Goal: Transaction & Acquisition: Download file/media

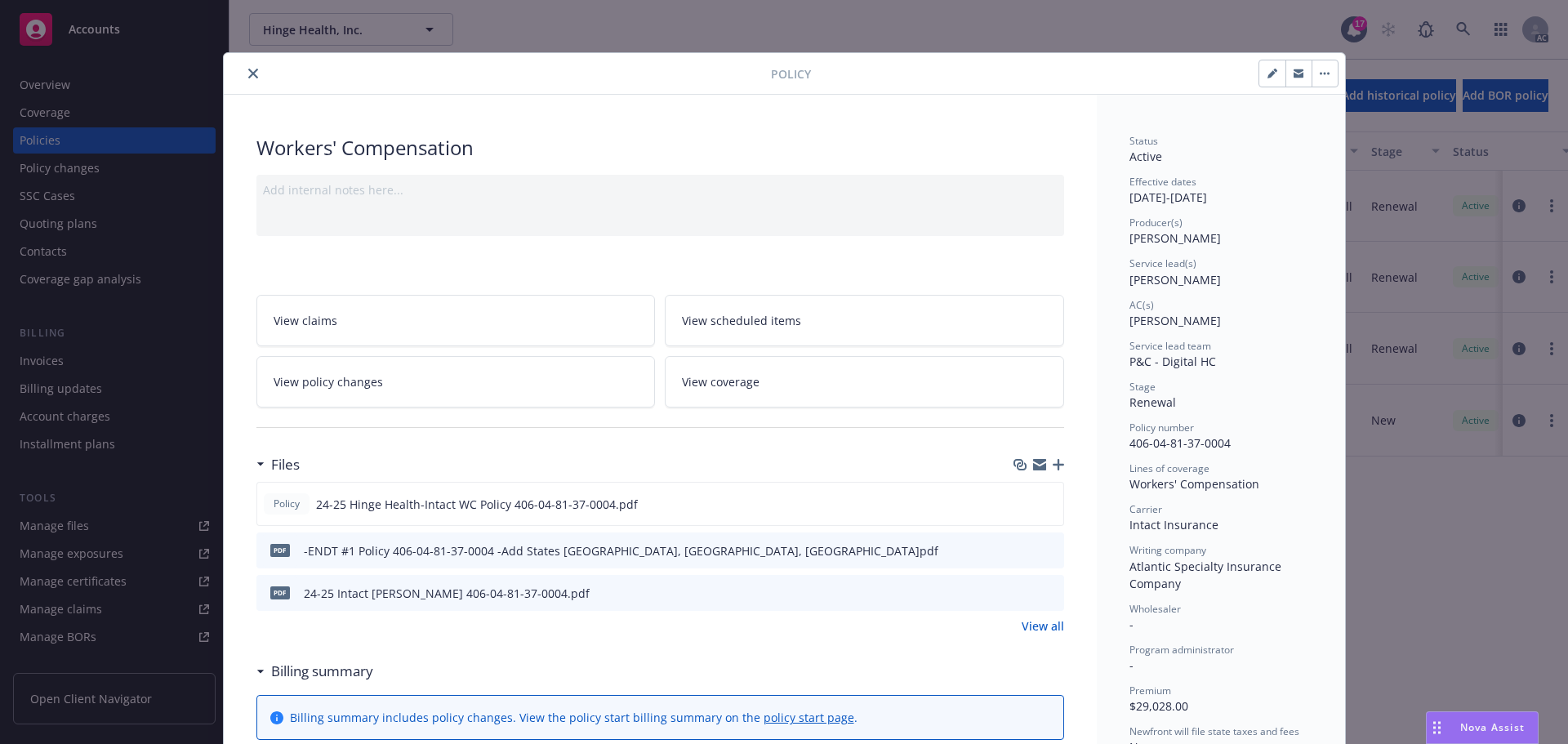
scroll to position [49, 0]
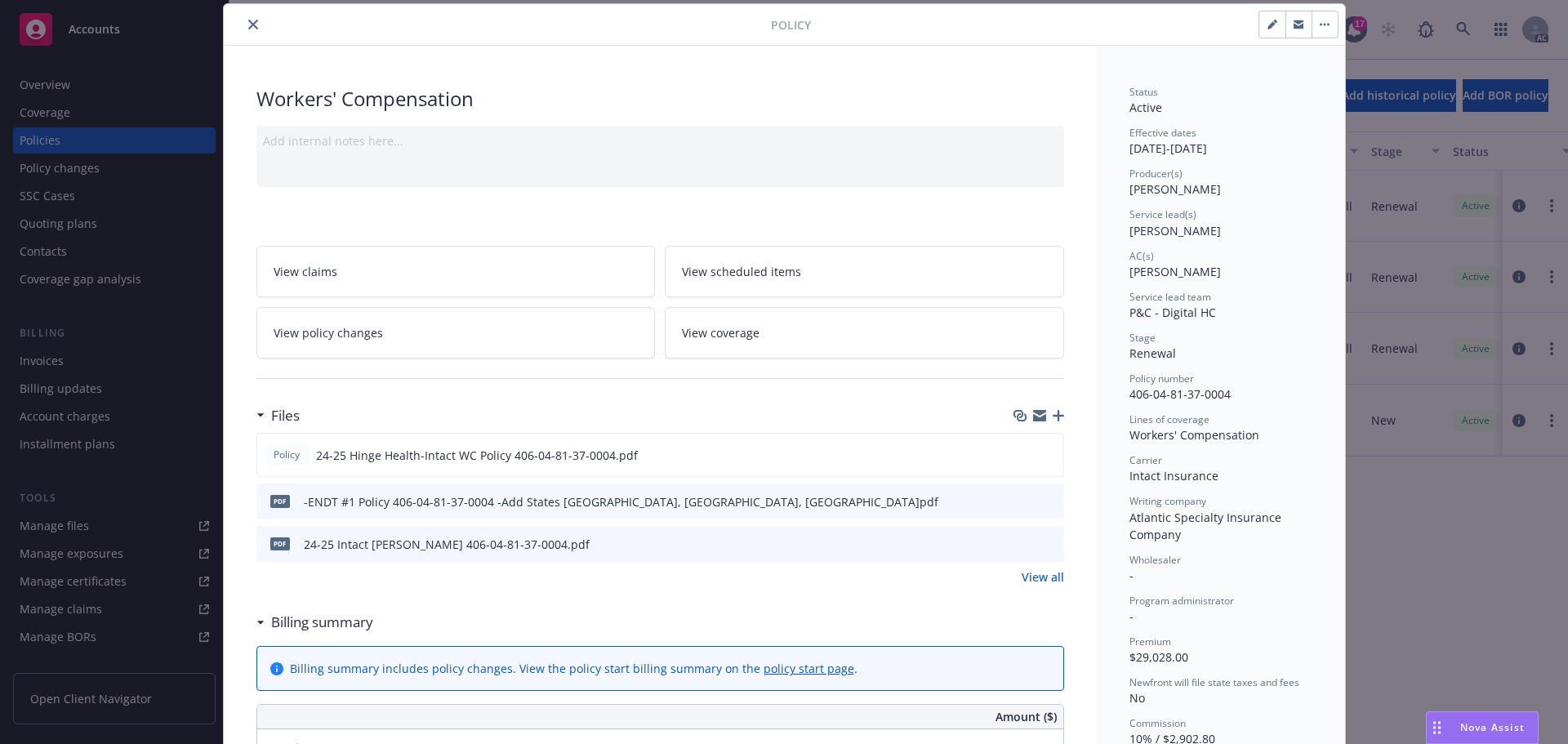
click at [248, 21] on icon "close" at bounding box center [253, 24] width 10 height 10
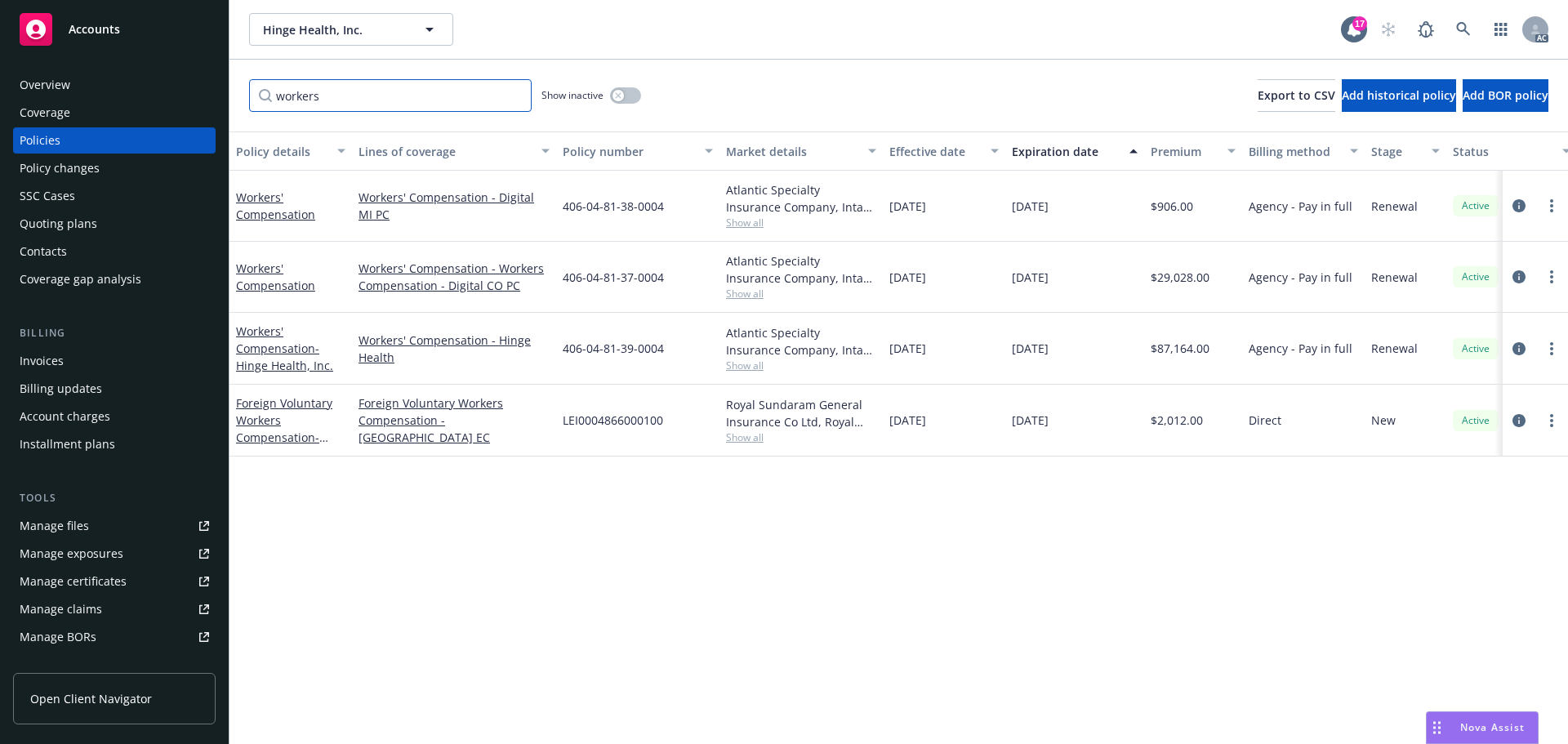
drag, startPoint x: 333, startPoint y: 93, endPoint x: 216, endPoint y: 79, distance: 117.8
click at [217, 79] on div "Accounts Overview Coverage Policies Policy changes SSC Cases Quoting plans Cont…" at bounding box center [784, 372] width 1568 height 744
type input "TPA"
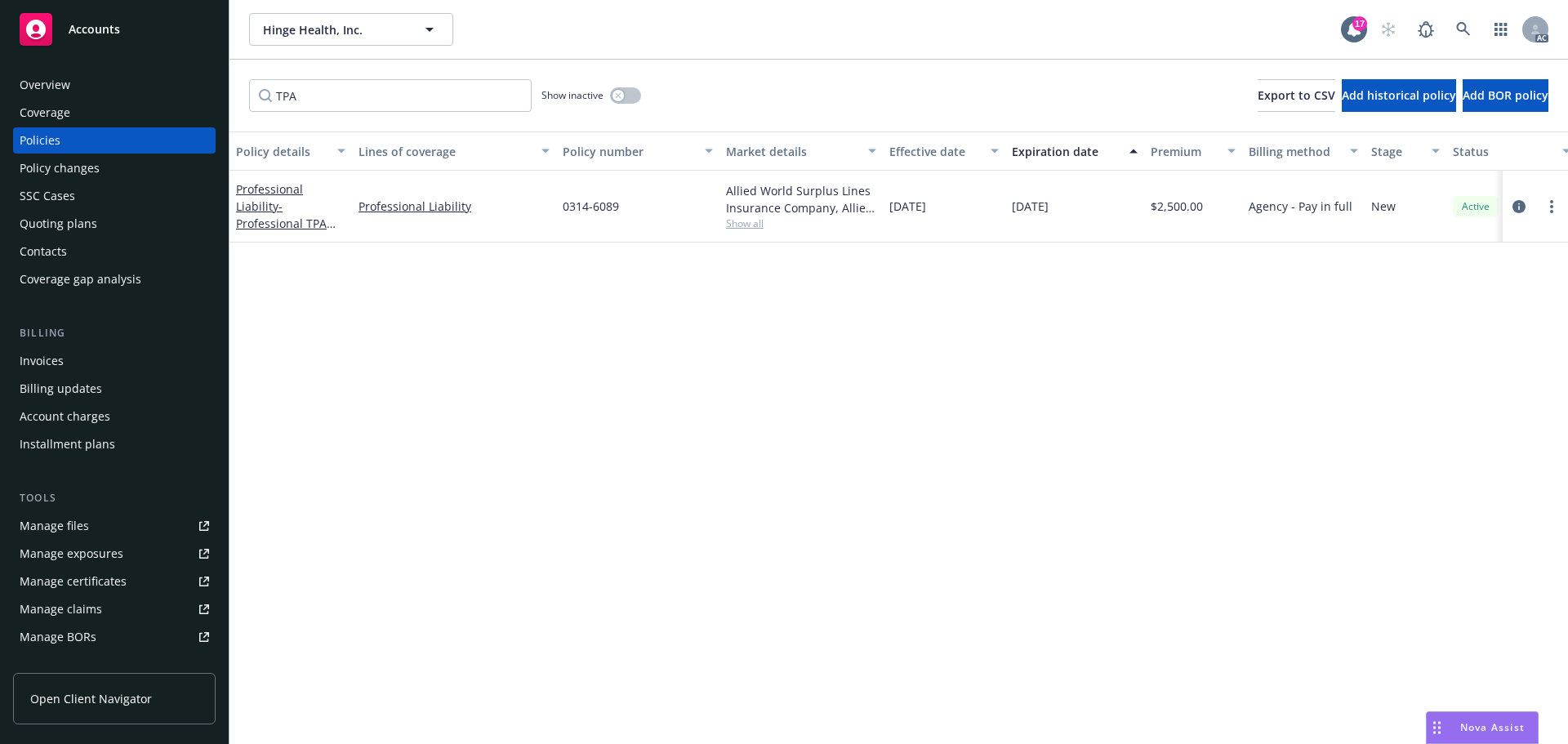
click at [93, 29] on span "Accounts" at bounding box center [94, 30] width 51 height 14
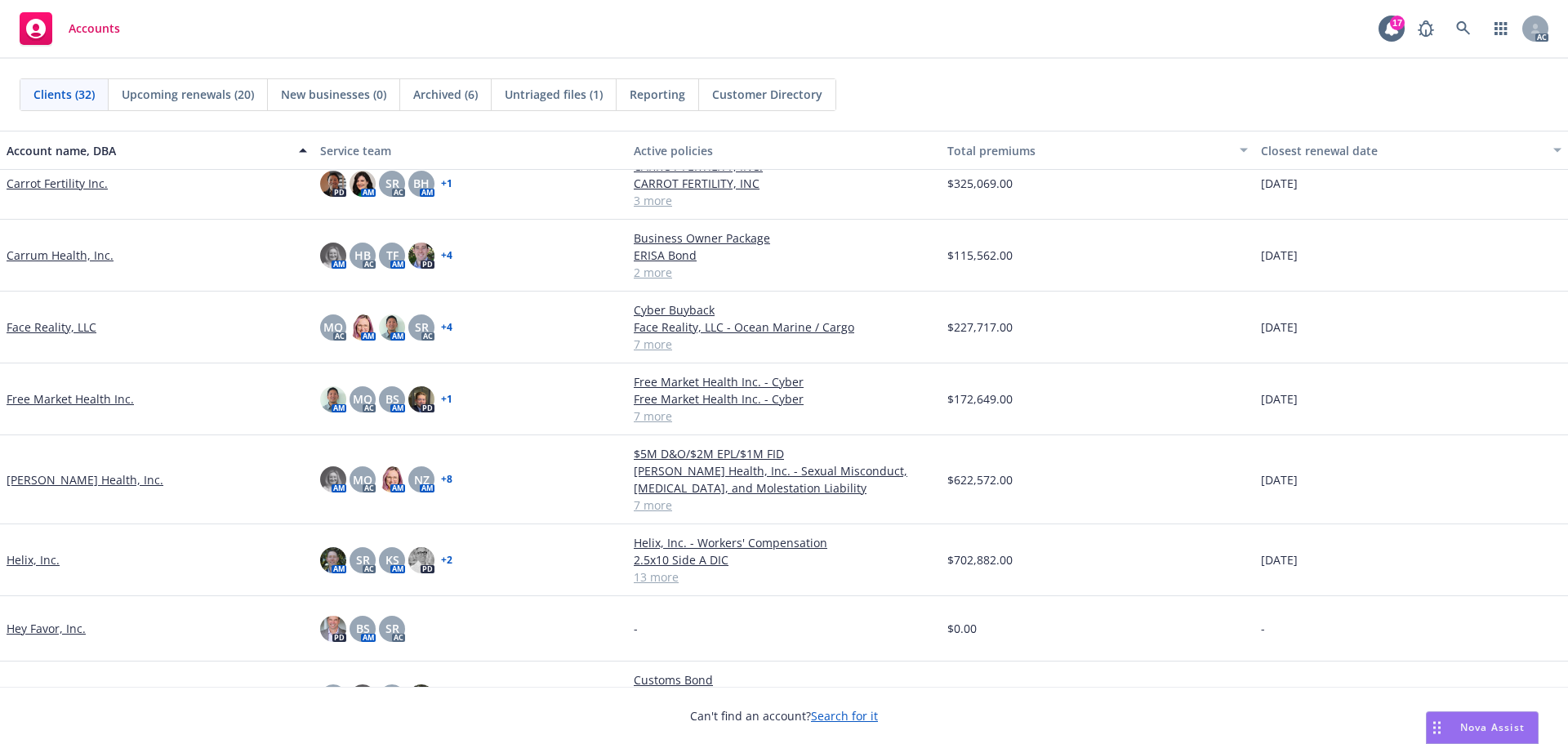
scroll to position [490, 0]
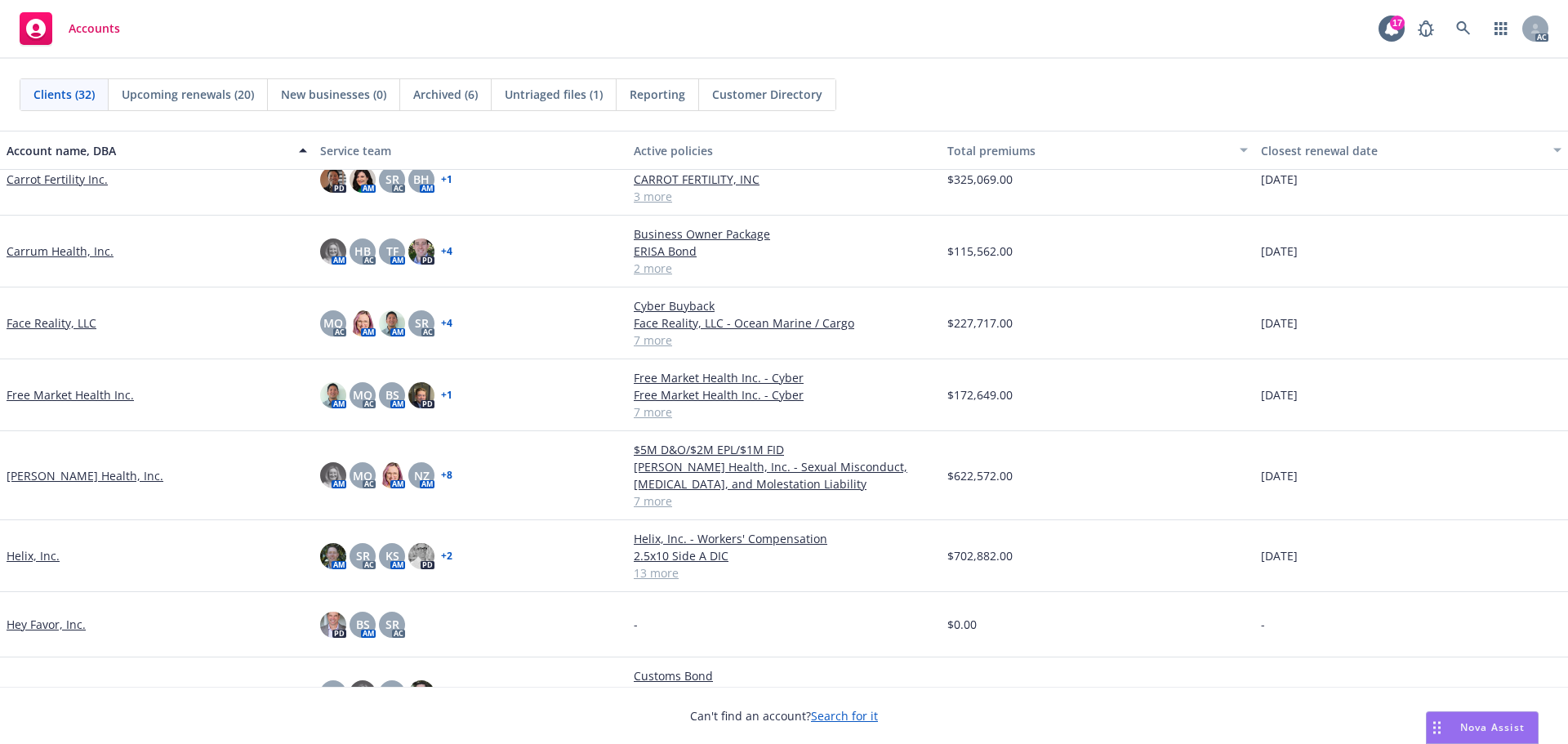
click at [47, 479] on link "[PERSON_NAME] Health, Inc." at bounding box center [85, 476] width 157 height 17
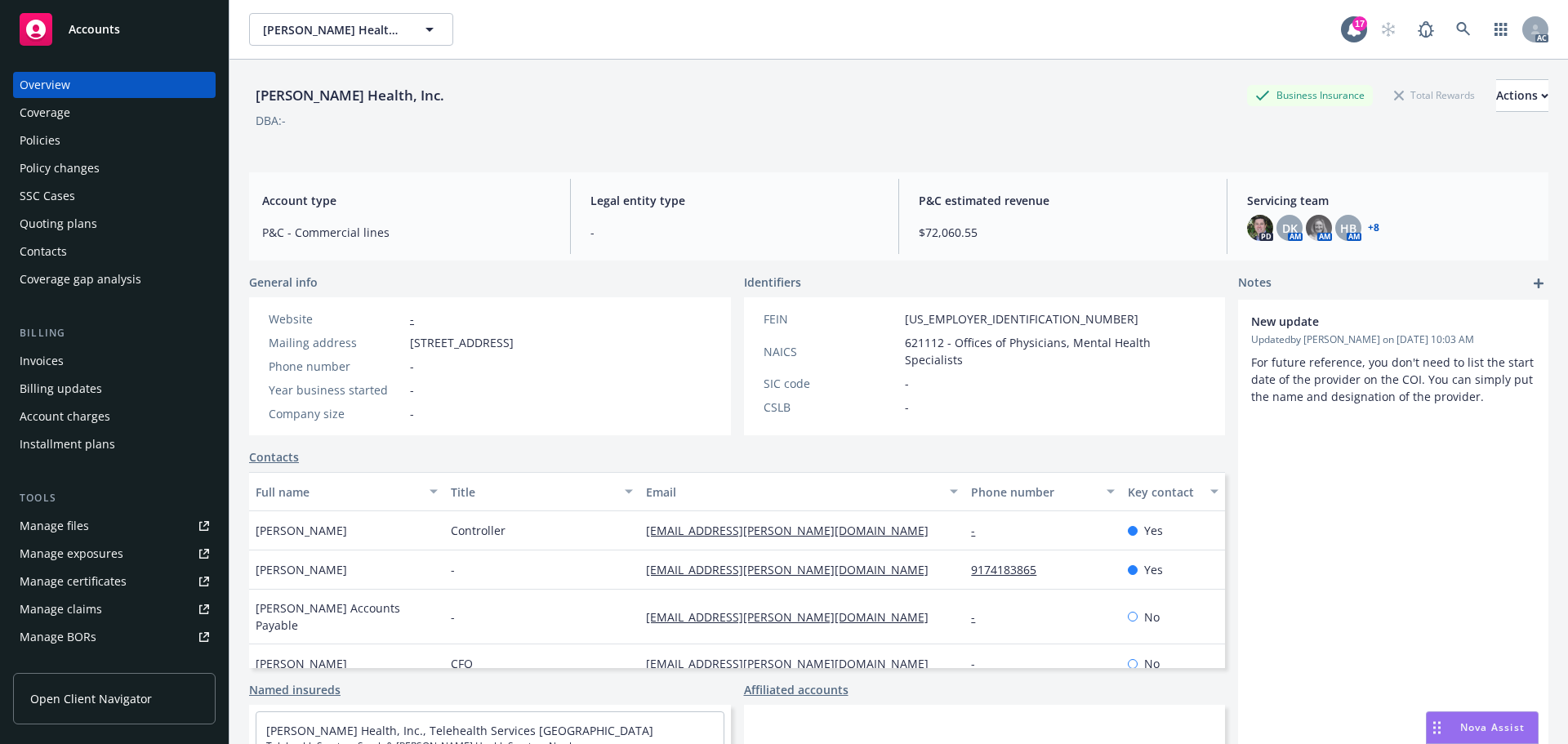
click at [69, 161] on div "Policy changes" at bounding box center [59, 168] width 80 height 26
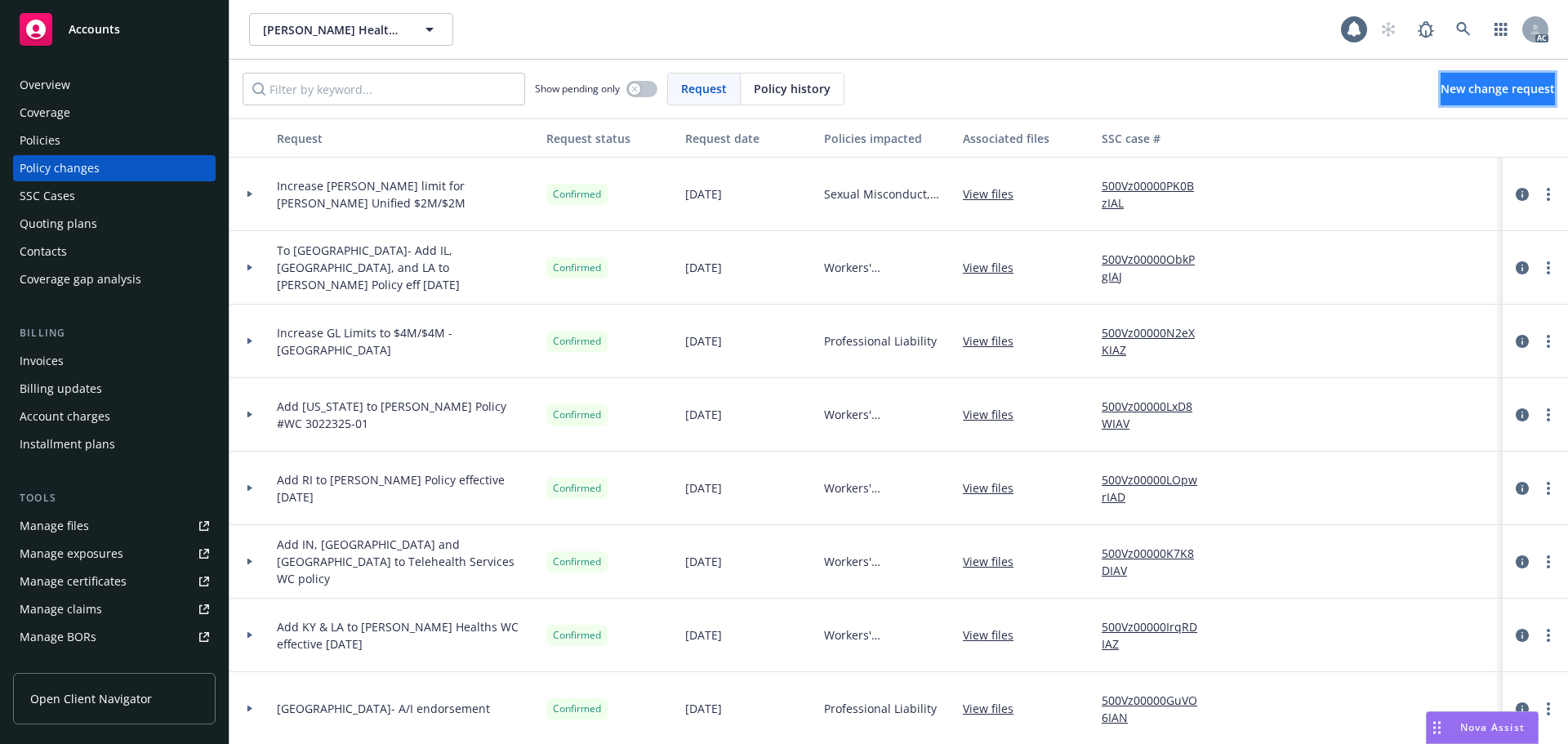
click at [1478, 89] on span "New change request" at bounding box center [1498, 89] width 115 height 15
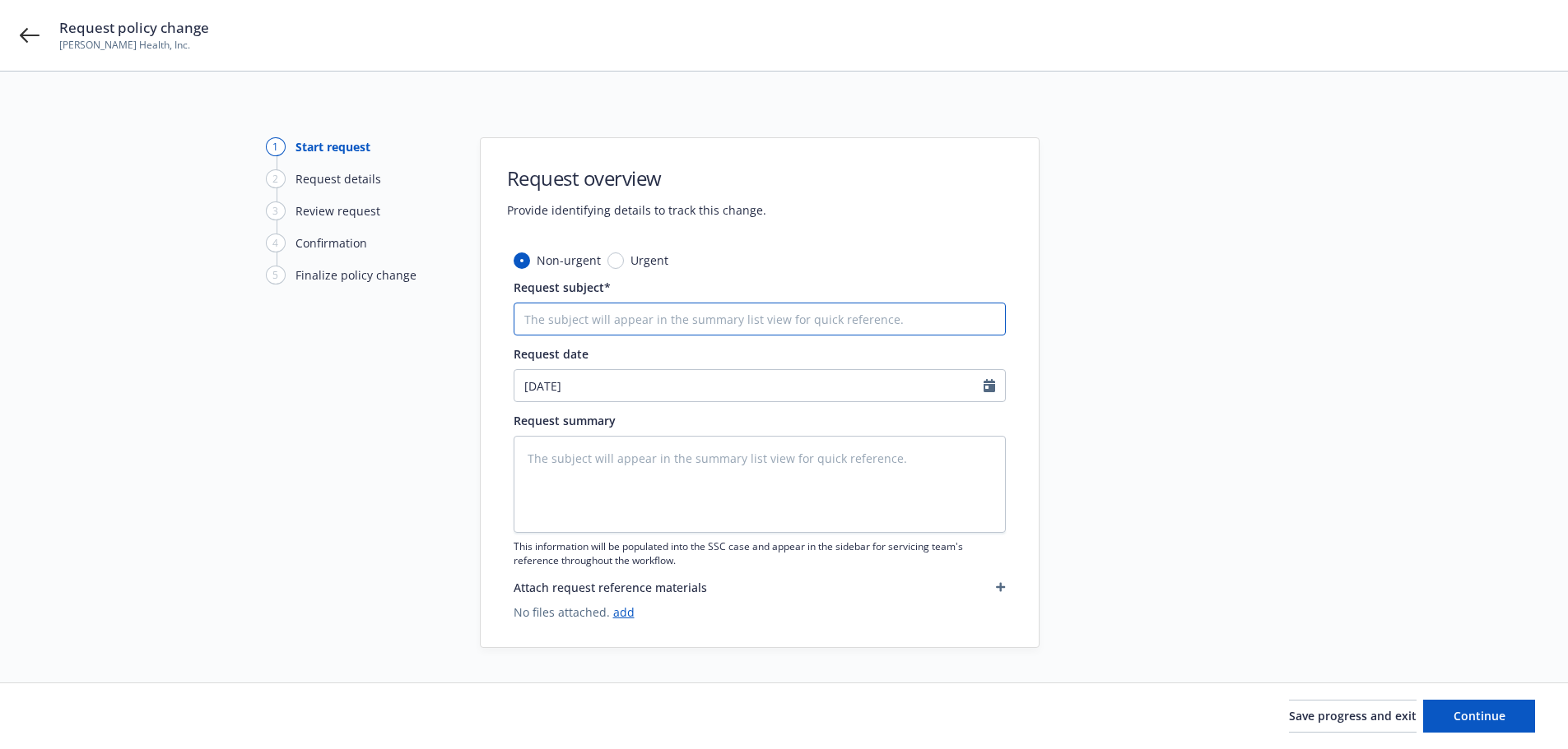
drag, startPoint x: 603, startPoint y: 322, endPoint x: 624, endPoint y: 310, distance: 24.2
click at [604, 320] on input "Request subject*" at bounding box center [759, 320] width 492 height 33
type textarea "x"
type input "I"
type textarea "x"
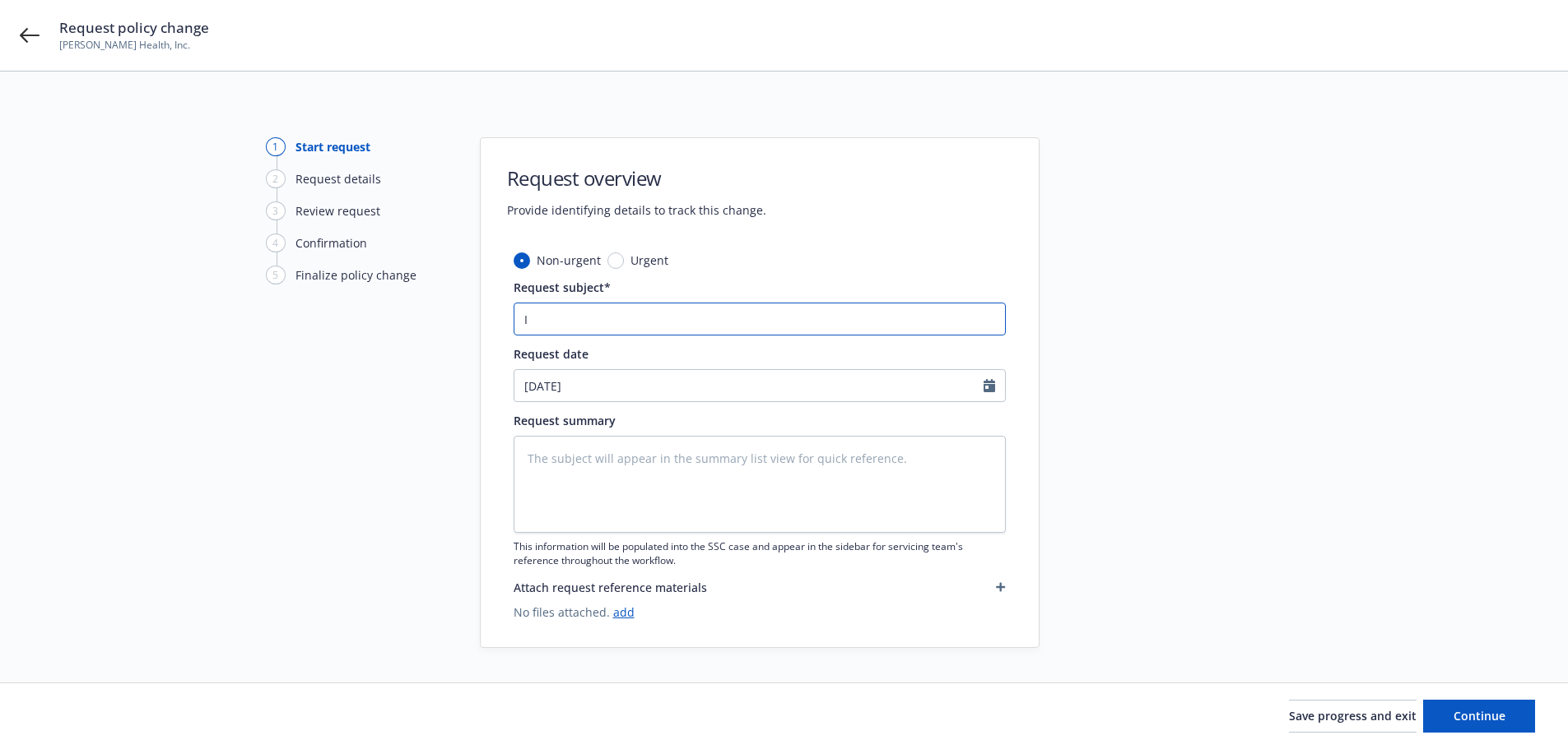
type input "In"
type textarea "x"
type input "Inc"
type textarea "x"
type input "Incr"
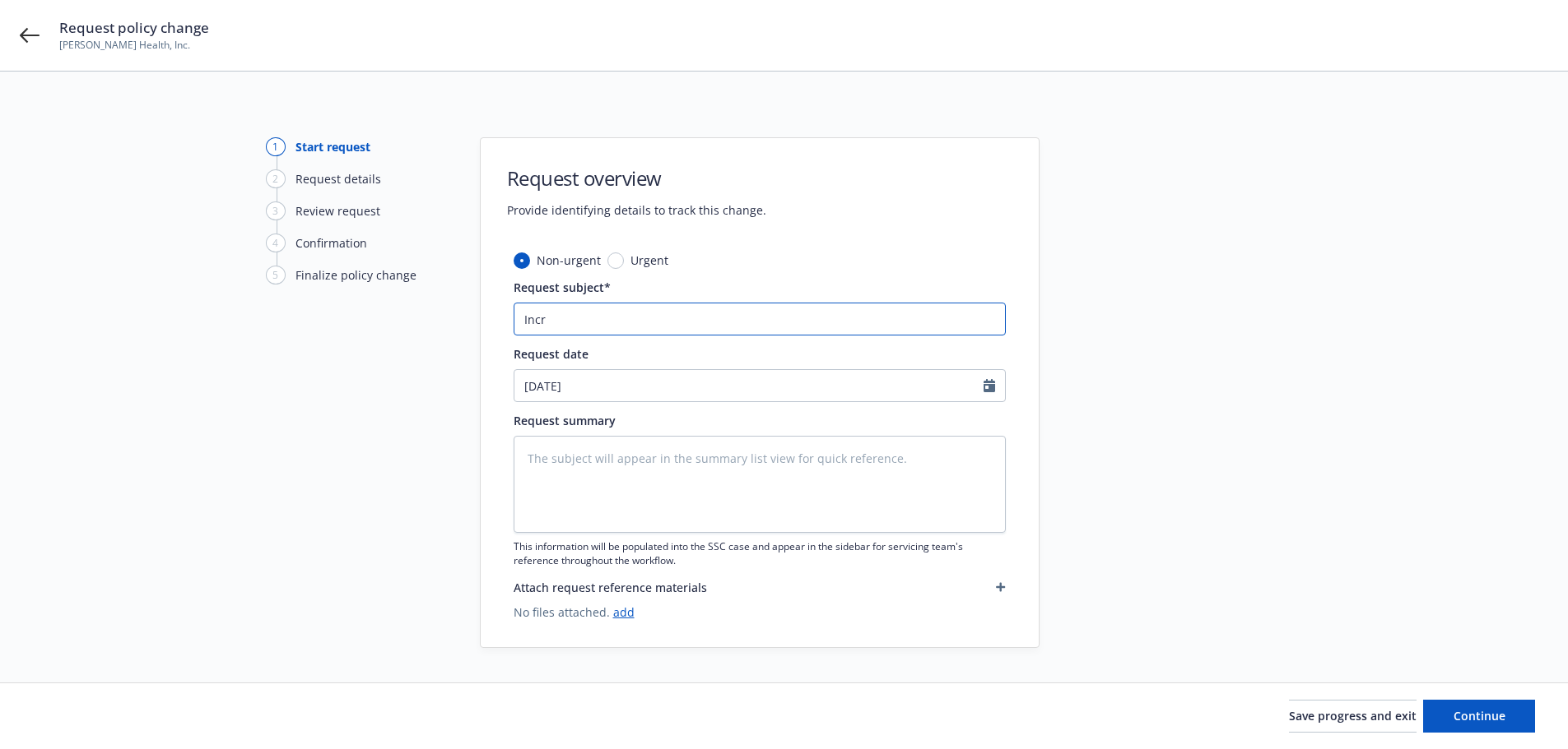
type textarea "x"
type input "Incre"
type textarea "x"
type input "Increa"
type textarea "x"
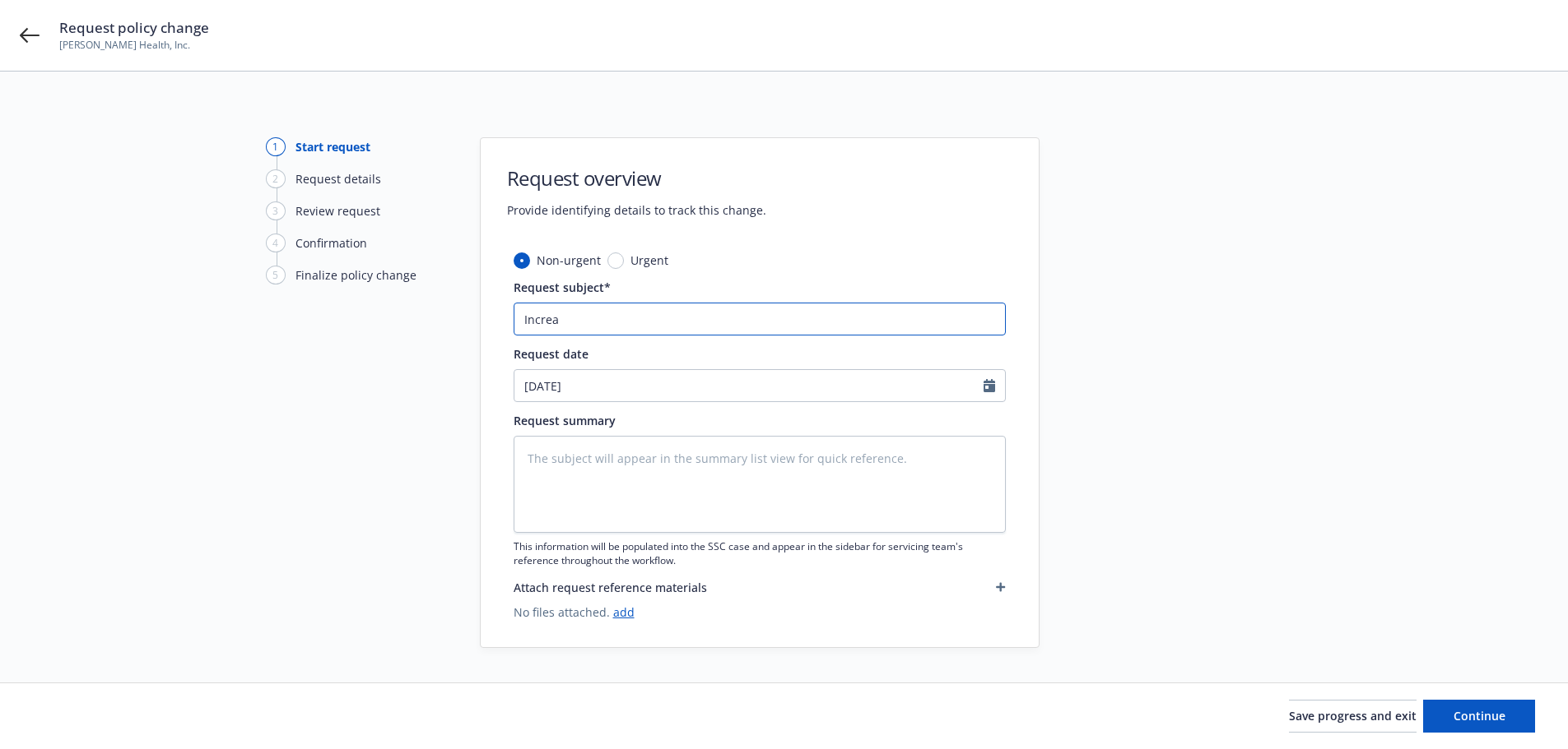
type input "Increas"
type textarea "x"
type input "Increase"
type textarea "x"
type input "Increase"
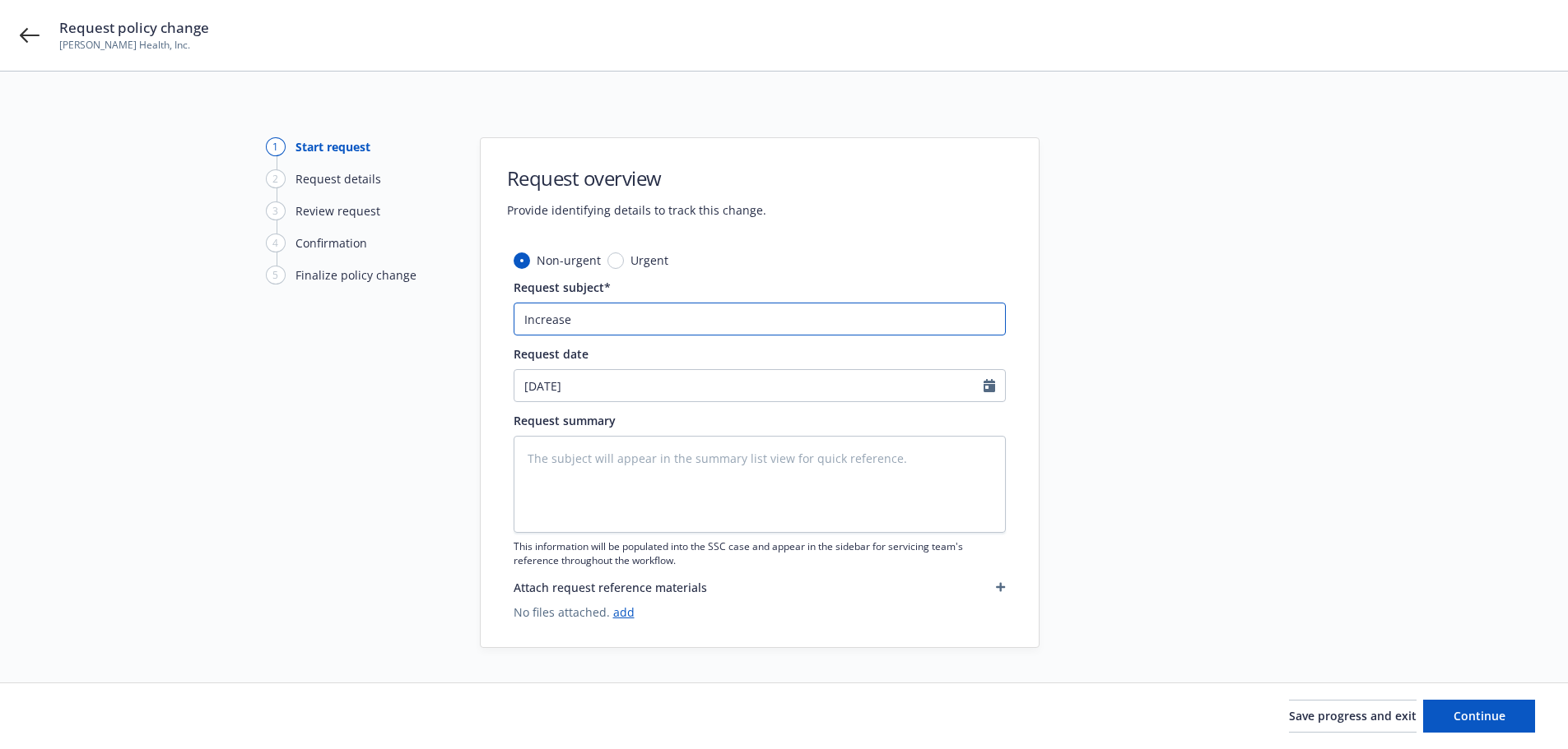
type textarea "x"
type input "Increase S"
type textarea "x"
type input "Increase SA"
type textarea "x"
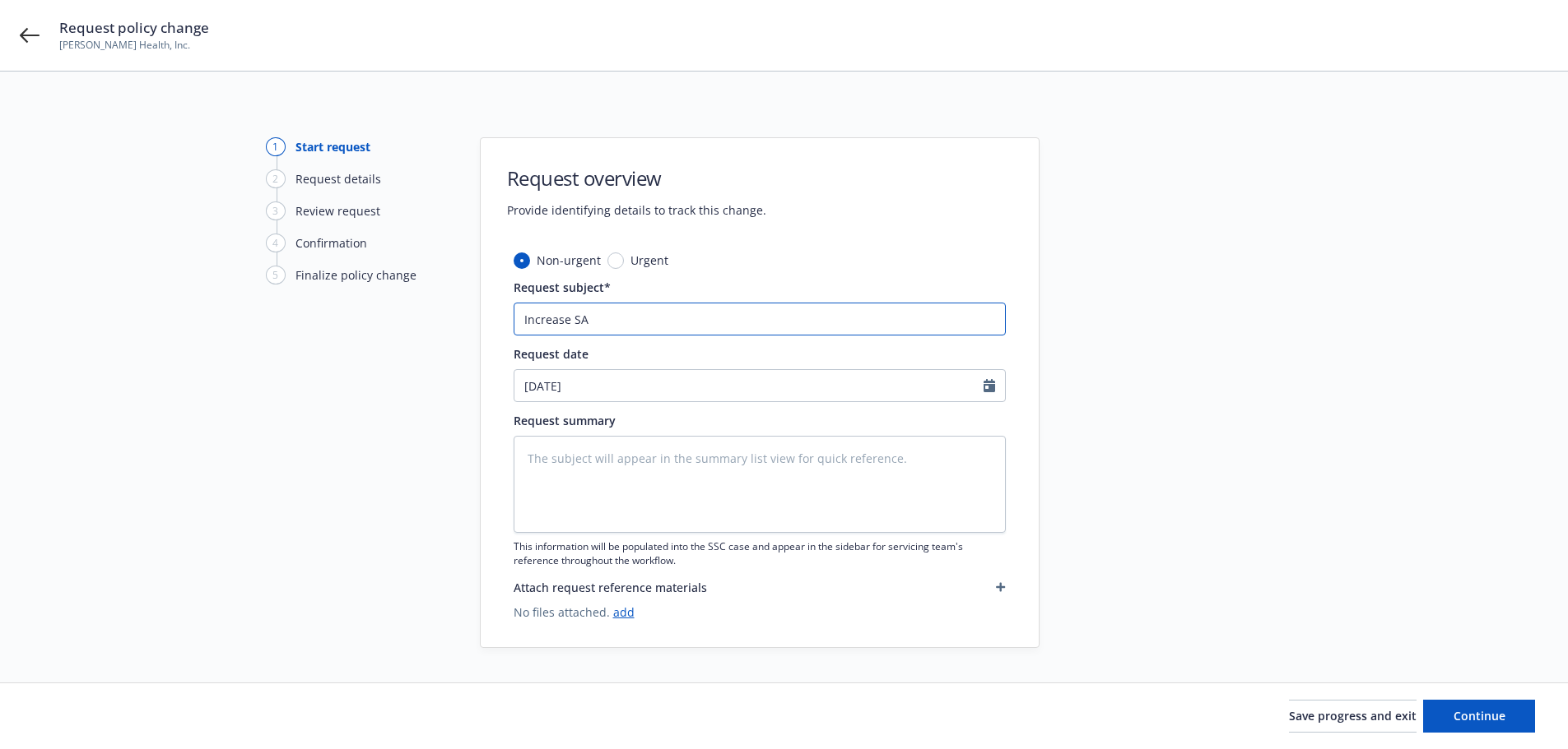
type input "Increase [PERSON_NAME]"
type textarea "x"
type input "Increase [PERSON_NAME]"
type textarea "x"
type input "Increase [PERSON_NAME] $"
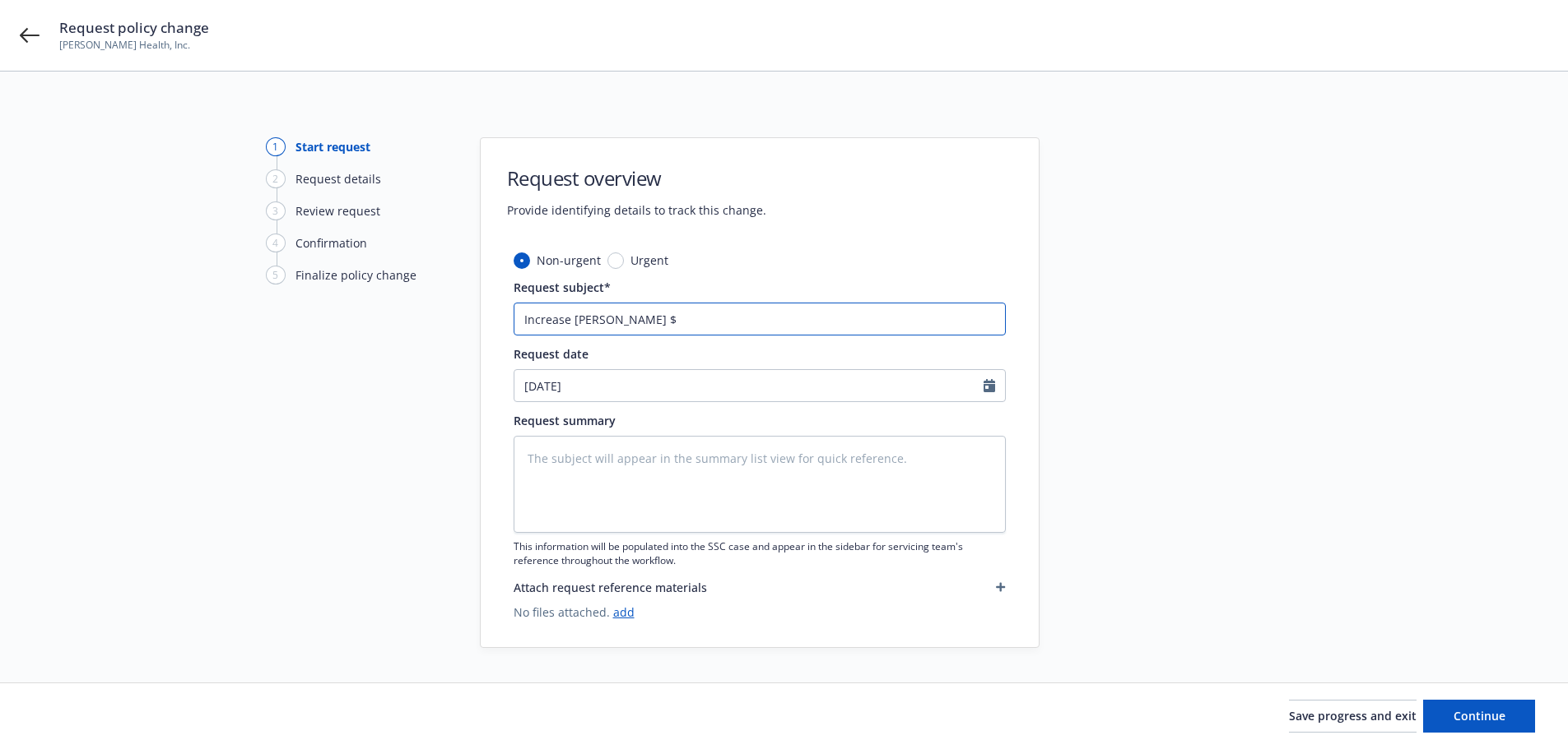
type textarea "x"
type input "Increase [PERSON_NAME] $3"
type textarea "x"
type input "Increase [PERSON_NAME] $3M"
type textarea "x"
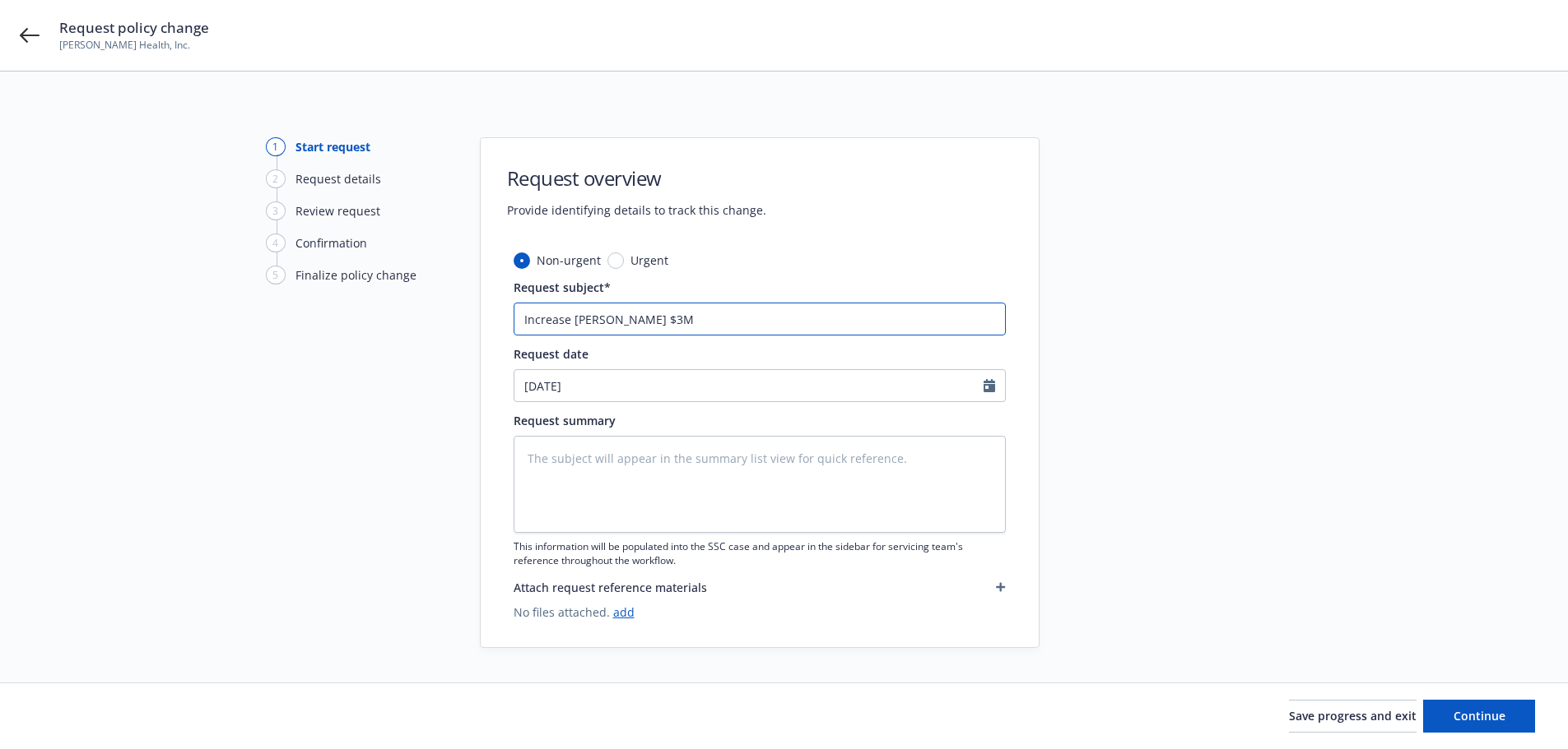
type input "Increase [PERSON_NAME] $3M/"
type textarea "x"
type input "Increase [PERSON_NAME] $3M/#"
type textarea "x"
type input "Increase [PERSON_NAME] $3M/#6"
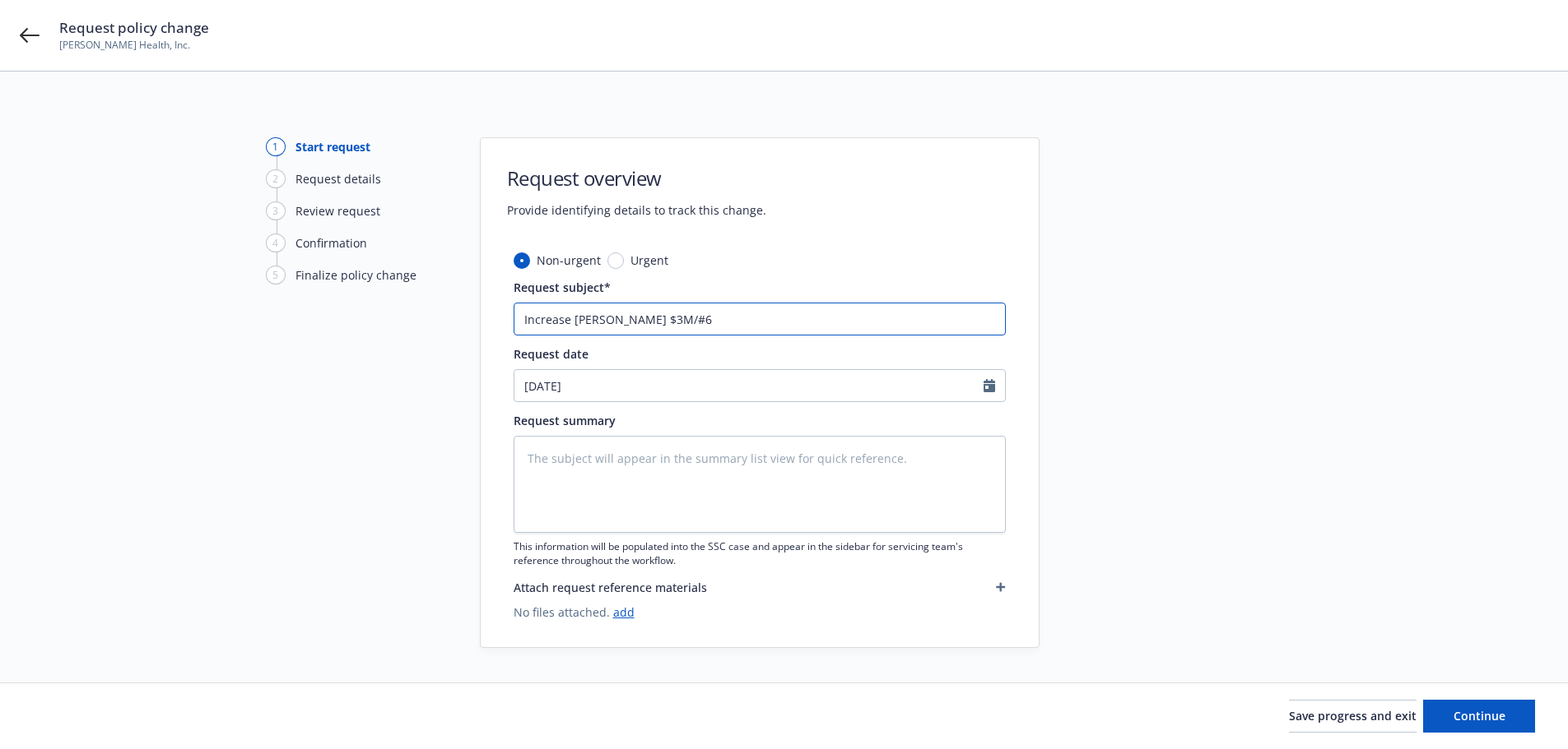
type textarea "x"
type input "Increase [PERSON_NAME] $3M/#6M"
type textarea "x"
type input "Increase [PERSON_NAME] $3M/#6M"
type textarea "x"
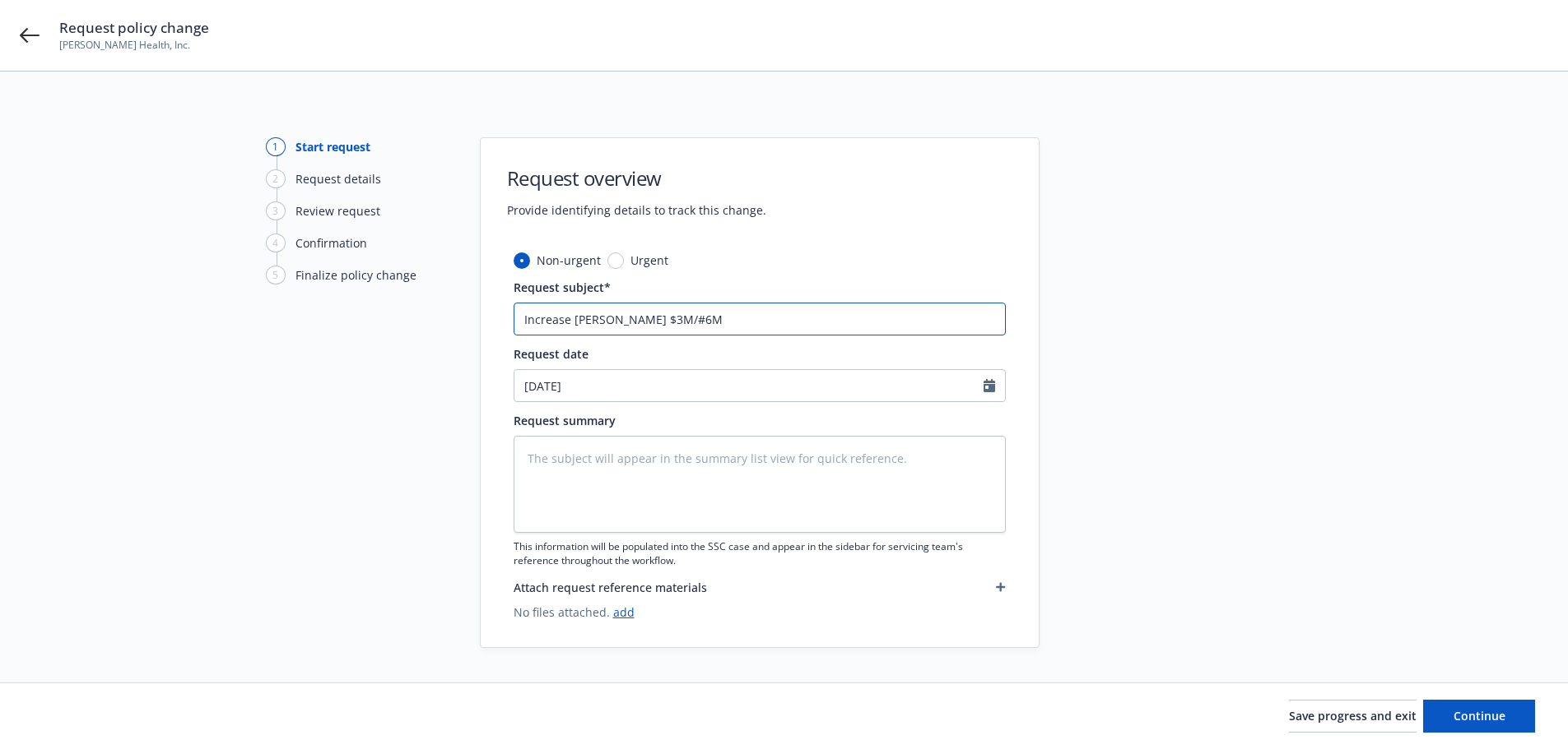
type input "Increase [PERSON_NAME] $3M/#6M"
type textarea "x"
type input "Increase [PERSON_NAME] $3M/#6"
type textarea "x"
type input "Increase [PERSON_NAME] $3M/#"
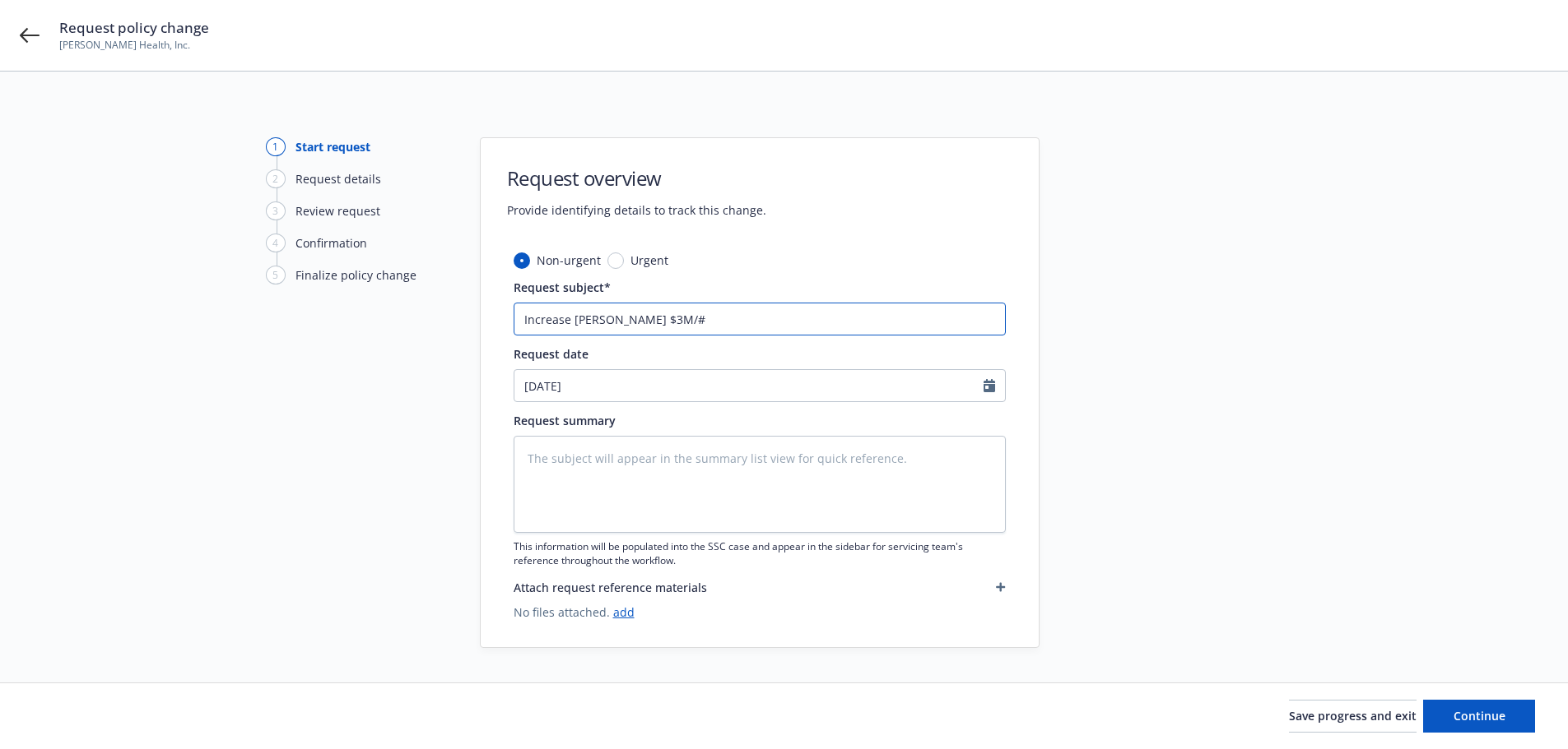
type textarea "x"
type input "Increase [PERSON_NAME] $3M/"
type textarea "x"
type input "Increase [PERSON_NAME] $3M/$"
type textarea "x"
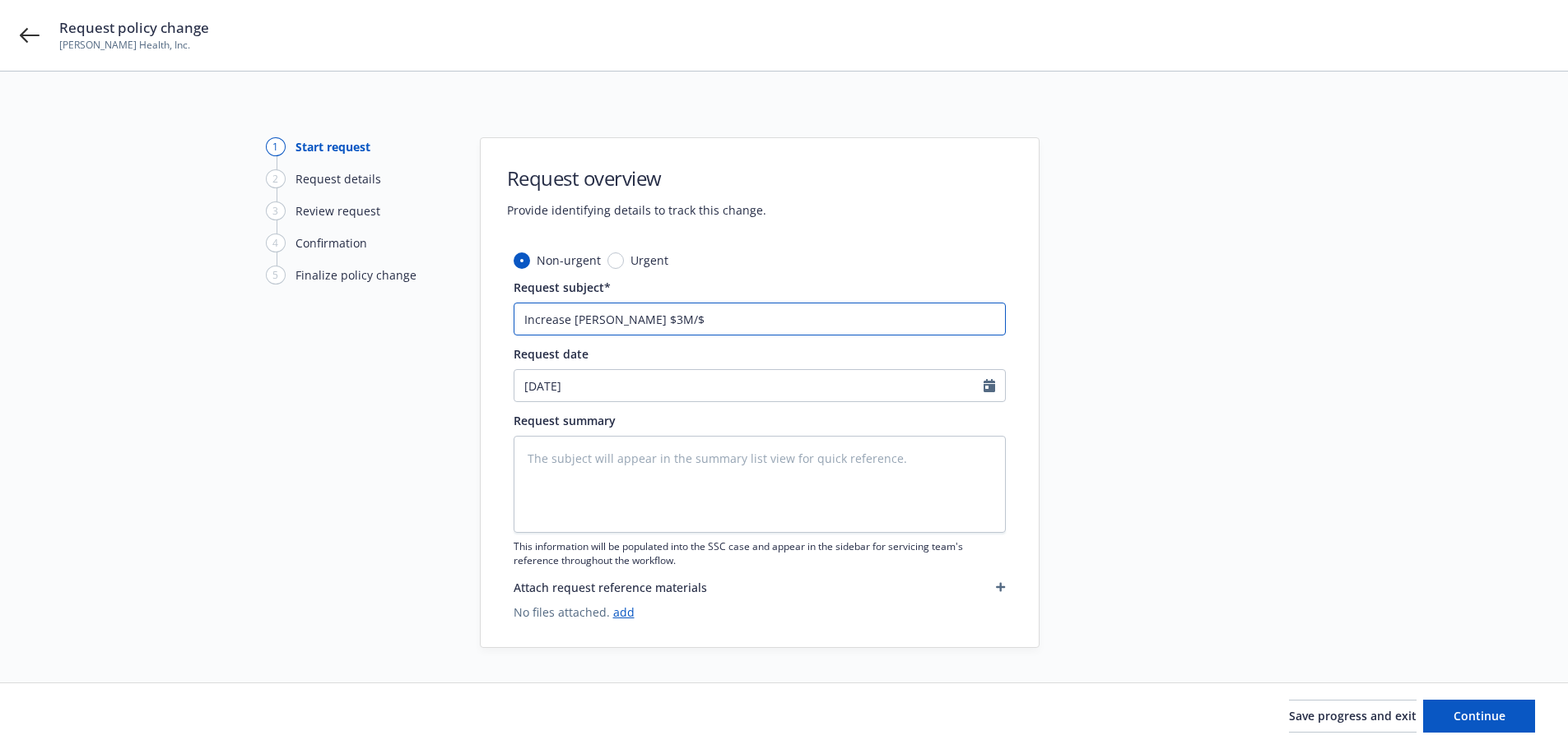
type input "Increase [PERSON_NAME] $3M/$6"
type textarea "x"
type input "Increase [PERSON_NAME] $3M/$6M"
type textarea "x"
type input "Increase [PERSON_NAME] $3M/$6M"
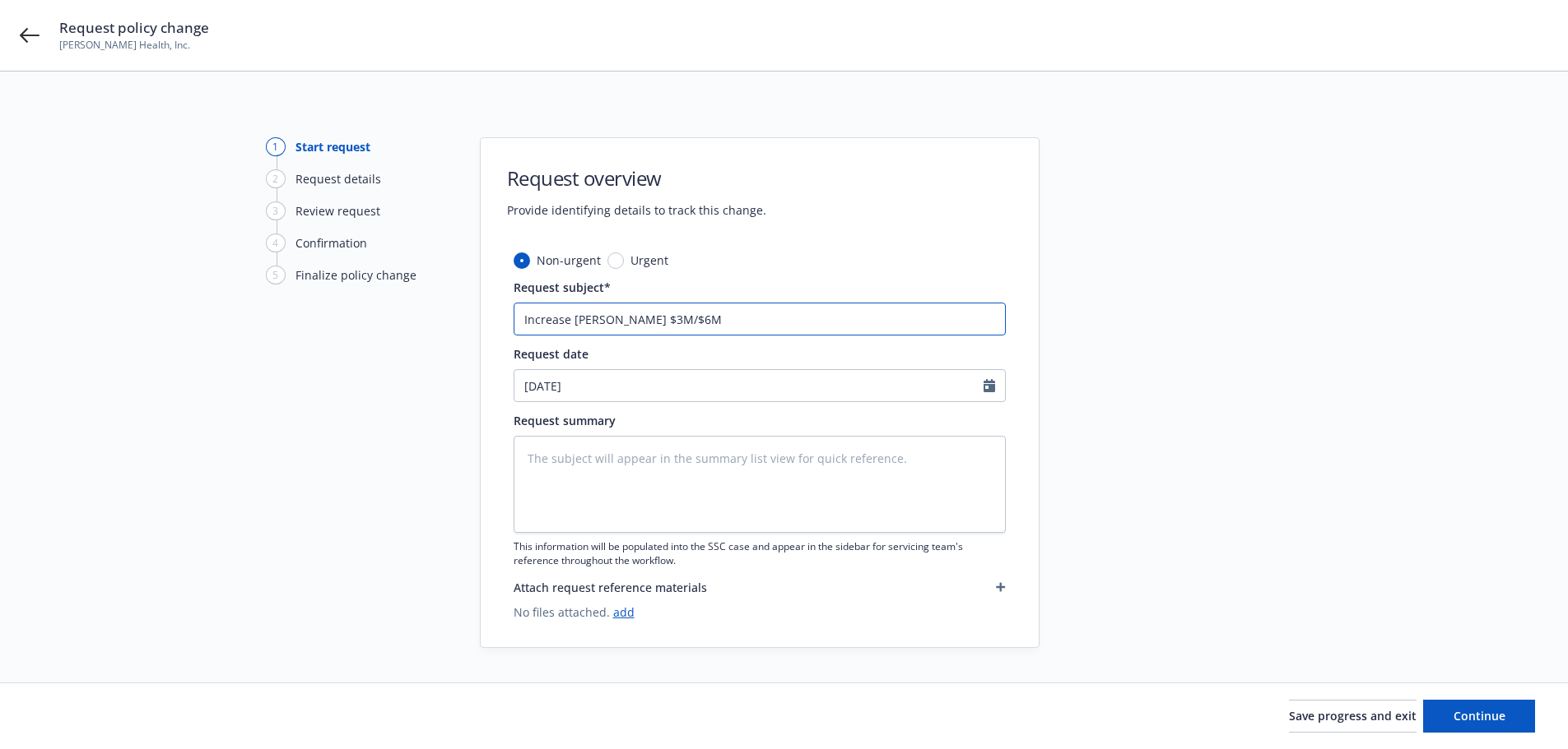
type textarea "x"
type input "Increase [PERSON_NAME] $3M/$6M a"
type textarea "x"
type input "Increase [PERSON_NAME] $3M/$6M ac"
type textarea "x"
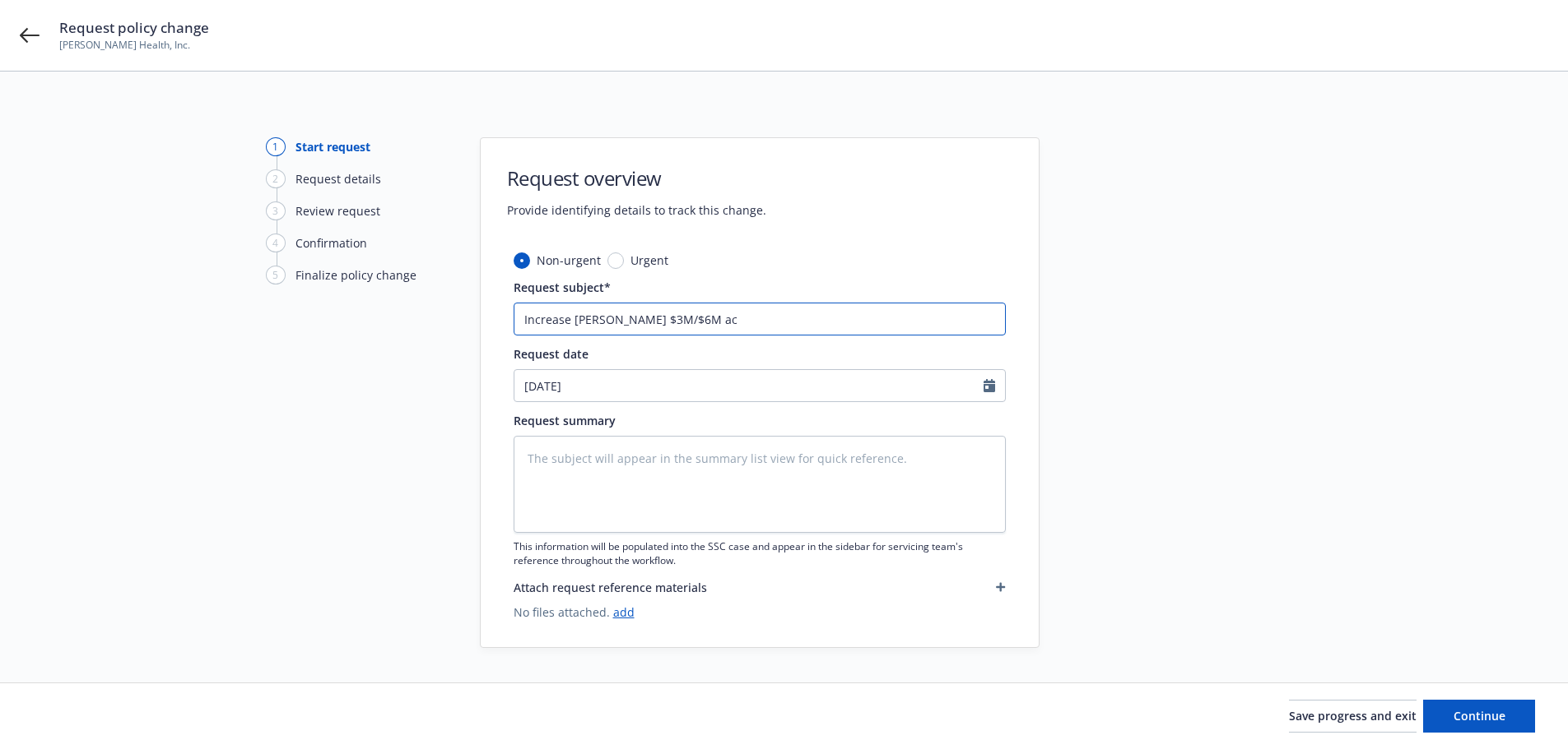
type input "Increase [PERSON_NAME] $3M/$6M acr"
type textarea "x"
type input "Increase [PERSON_NAME] $3M/$6M acro"
type textarea "x"
type input "Increase [PERSON_NAME] $3M/$6M acros"
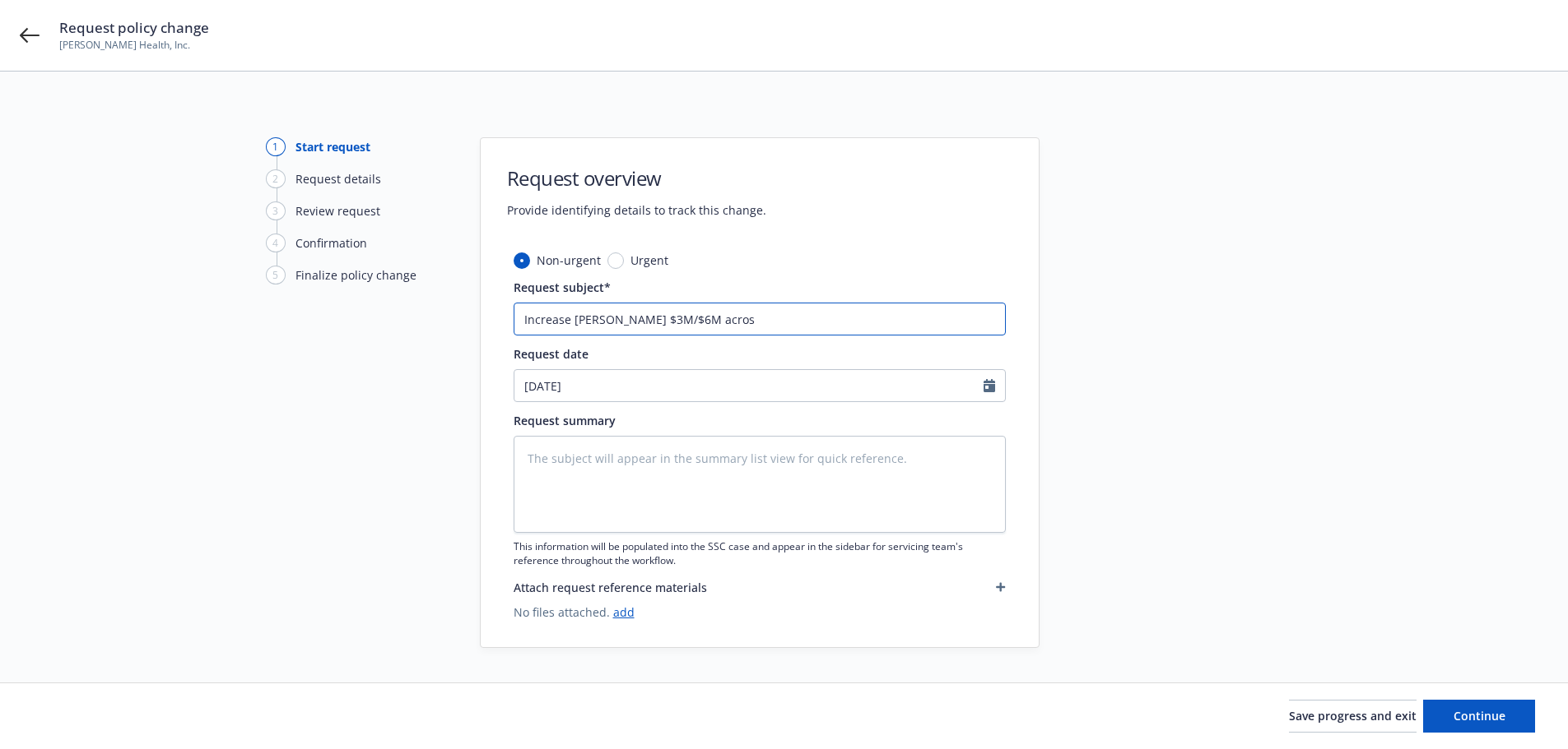
type textarea "x"
type input "Increase [PERSON_NAME] $3M/$6M across"
type textarea "x"
type input "Increase [PERSON_NAME] $3M/$6M across"
type textarea "x"
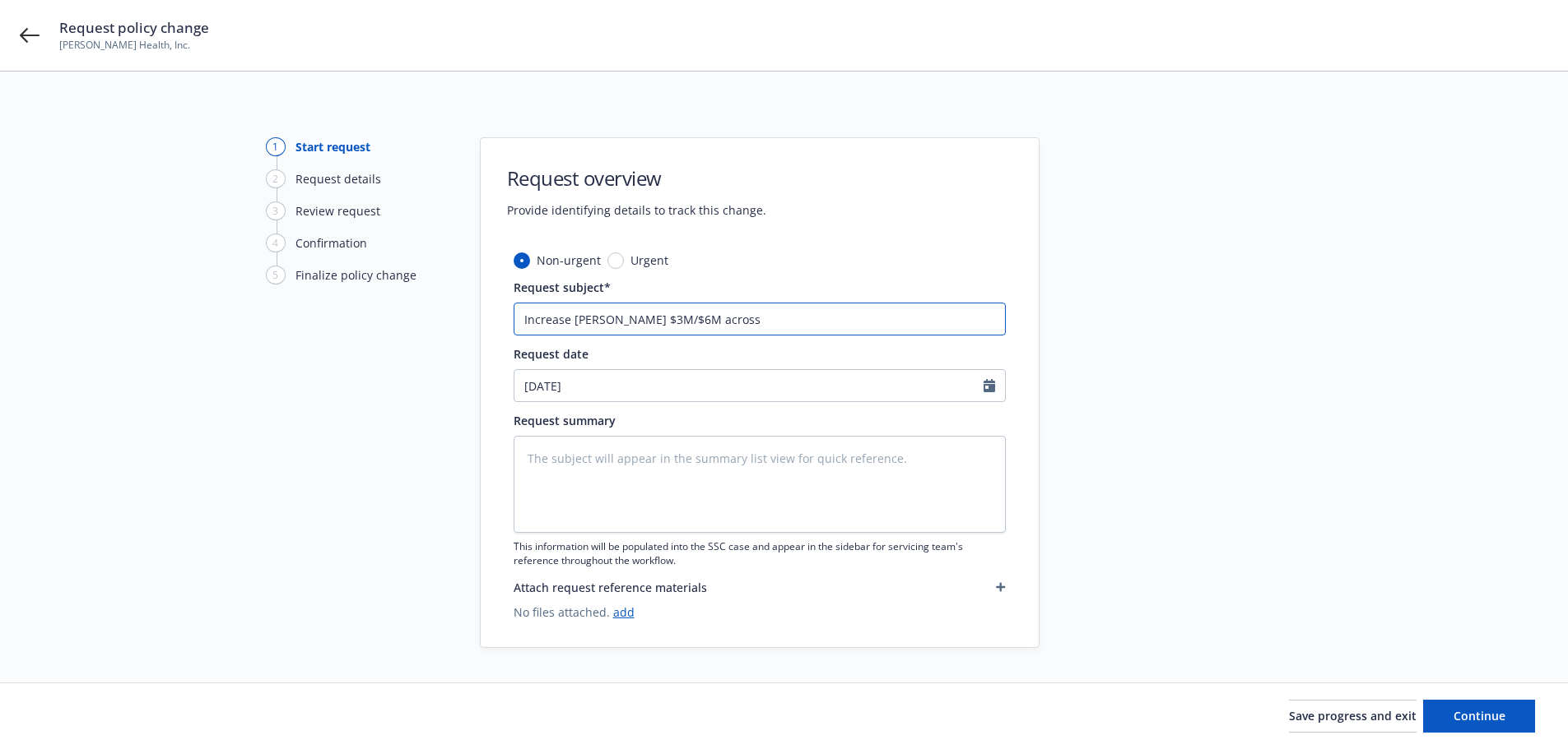
type input "Increase [PERSON_NAME] $3M/$6M acros"
type textarea "x"
type input "Increase [PERSON_NAME] $3M/$6M acro"
type textarea "x"
type input "Increase [PERSON_NAME] $3M/$6M acr"
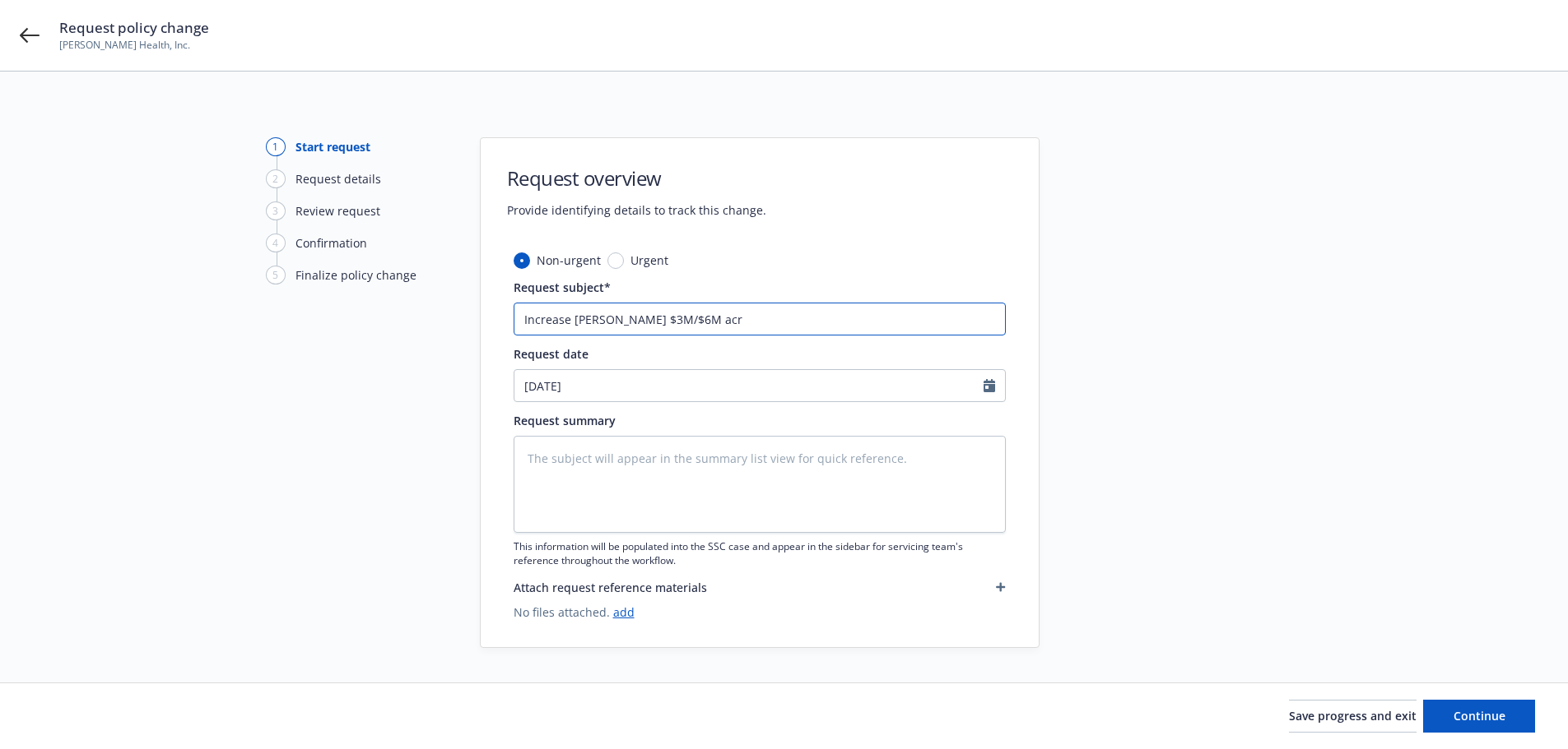
type textarea "x"
type input "Increase [PERSON_NAME] $3M/$6M ac"
type textarea "x"
type input "Increase [PERSON_NAME] $3M/$6M a"
type textarea "x"
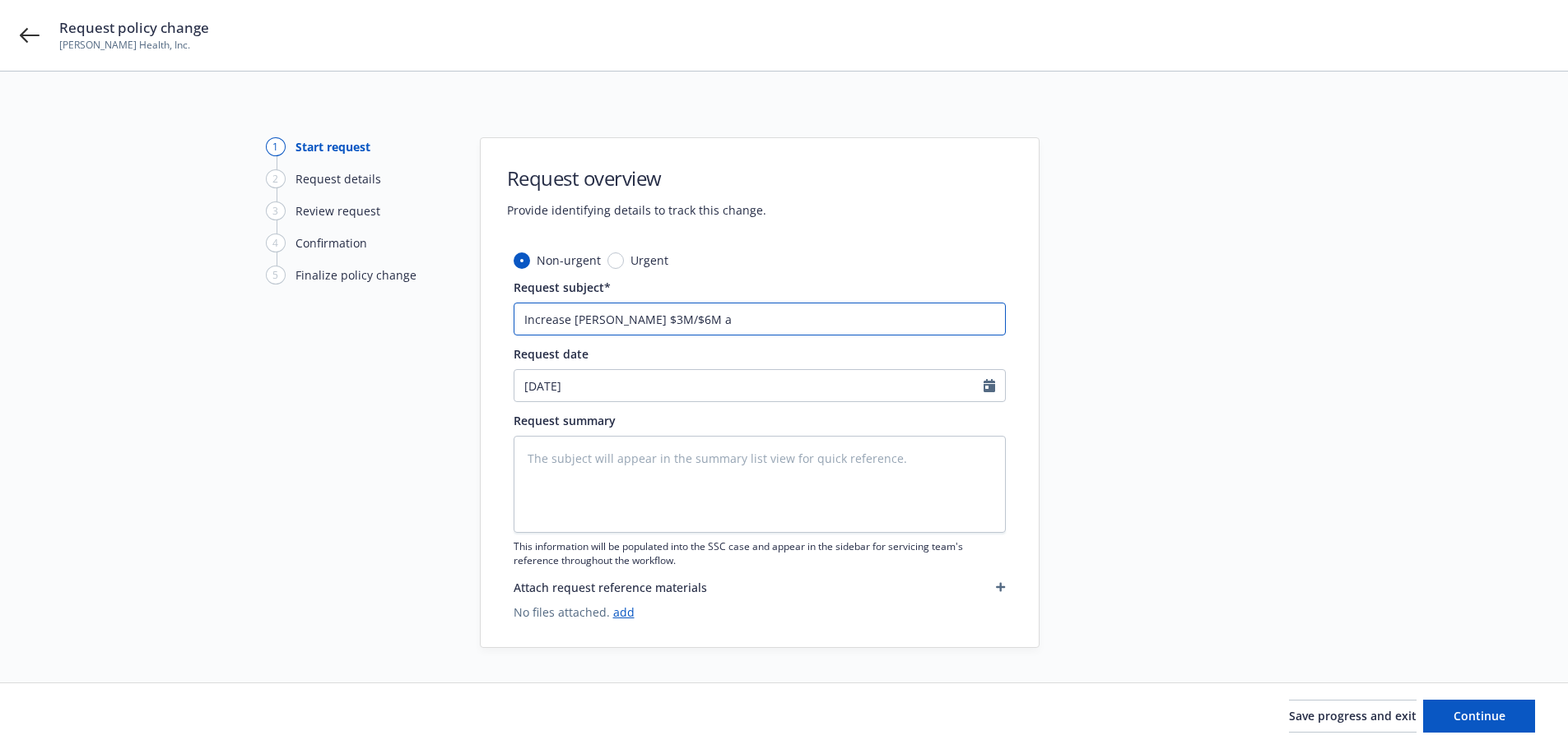
type input "Increase [PERSON_NAME] $3M/$6M"
type textarea "x"
type input "Increase [PERSON_NAME] $3M/$6M p"
type textarea "x"
type input "Increase [PERSON_NAME] $3M/$6M"
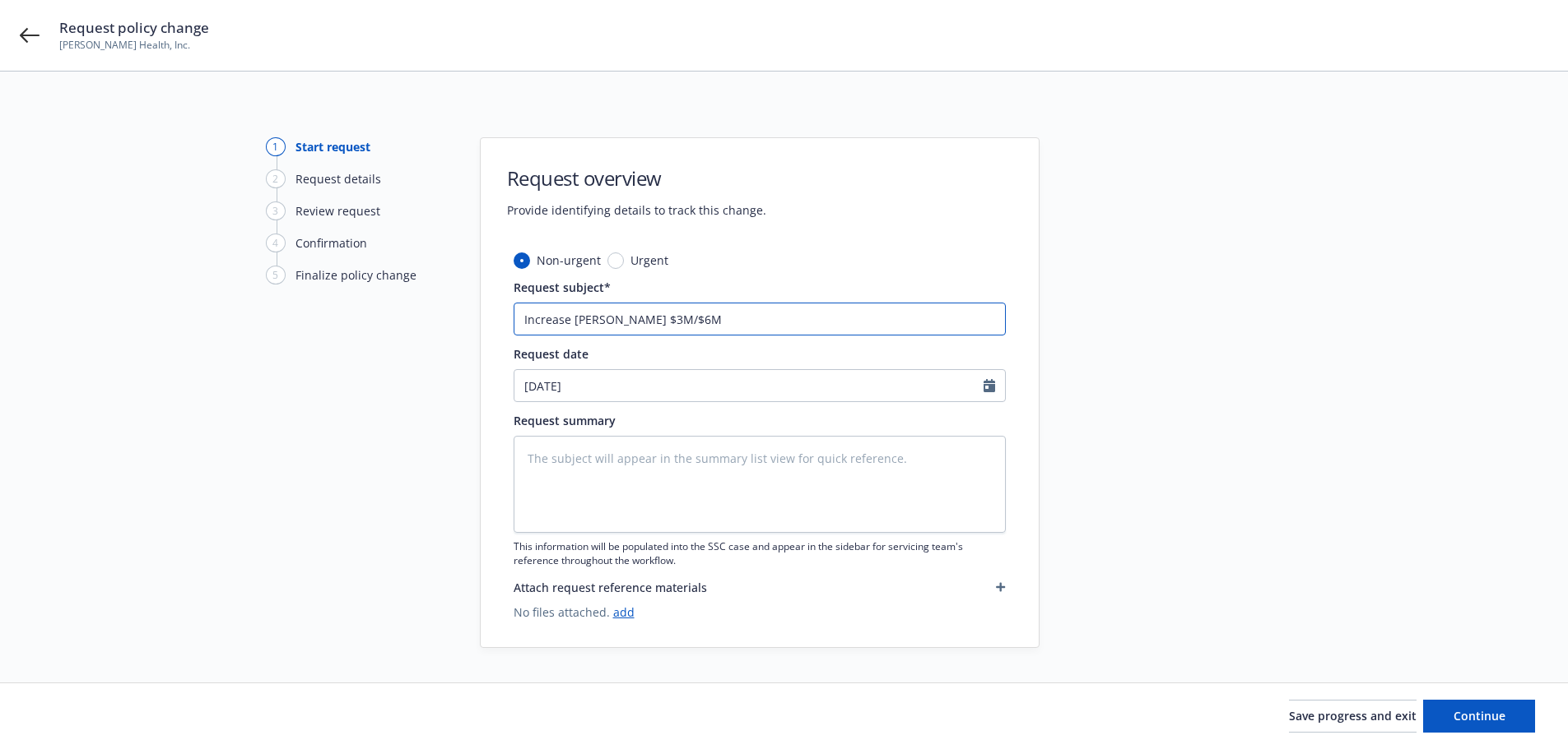
click at [599, 319] on input "Increase [PERSON_NAME] $3M/$6M" at bounding box center [759, 320] width 492 height 33
type textarea "x"
type input "Increase [PERSON_NAME] l$3M/$6M"
type textarea "x"
type input "Increase [PERSON_NAME]$3M/$6M"
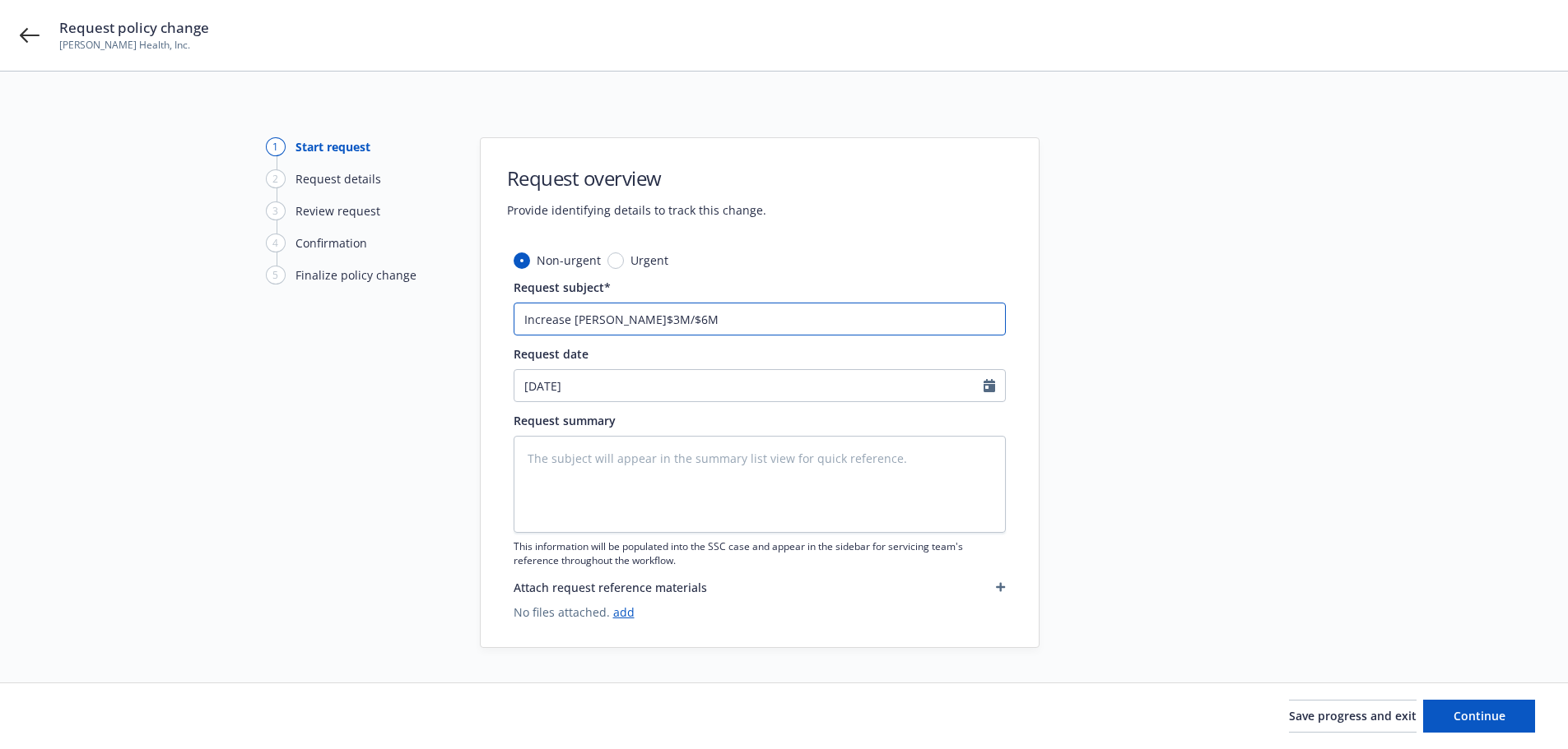
type textarea "x"
type input "Increase [PERSON_NAME]$3M/$6M"
type textarea "x"
type input "Increase [PERSON_NAME] limi$3M/$6M"
type textarea "x"
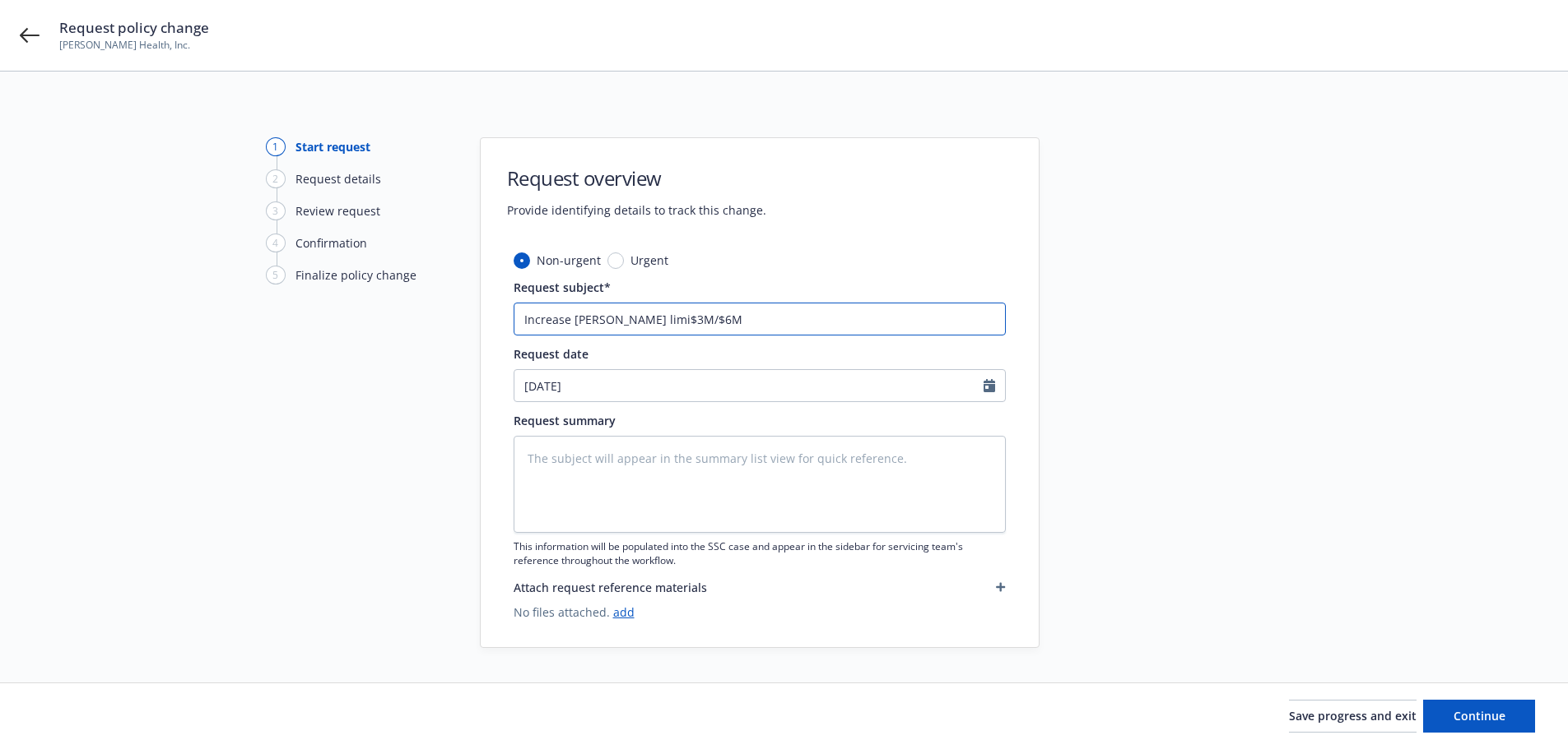
type input "Increase [PERSON_NAME] limit$3M/$6M"
type textarea "x"
type input "Increase [PERSON_NAME] limits$3M/$6M"
type textarea "x"
type input "Increase [PERSON_NAME] limits $3M/$6M"
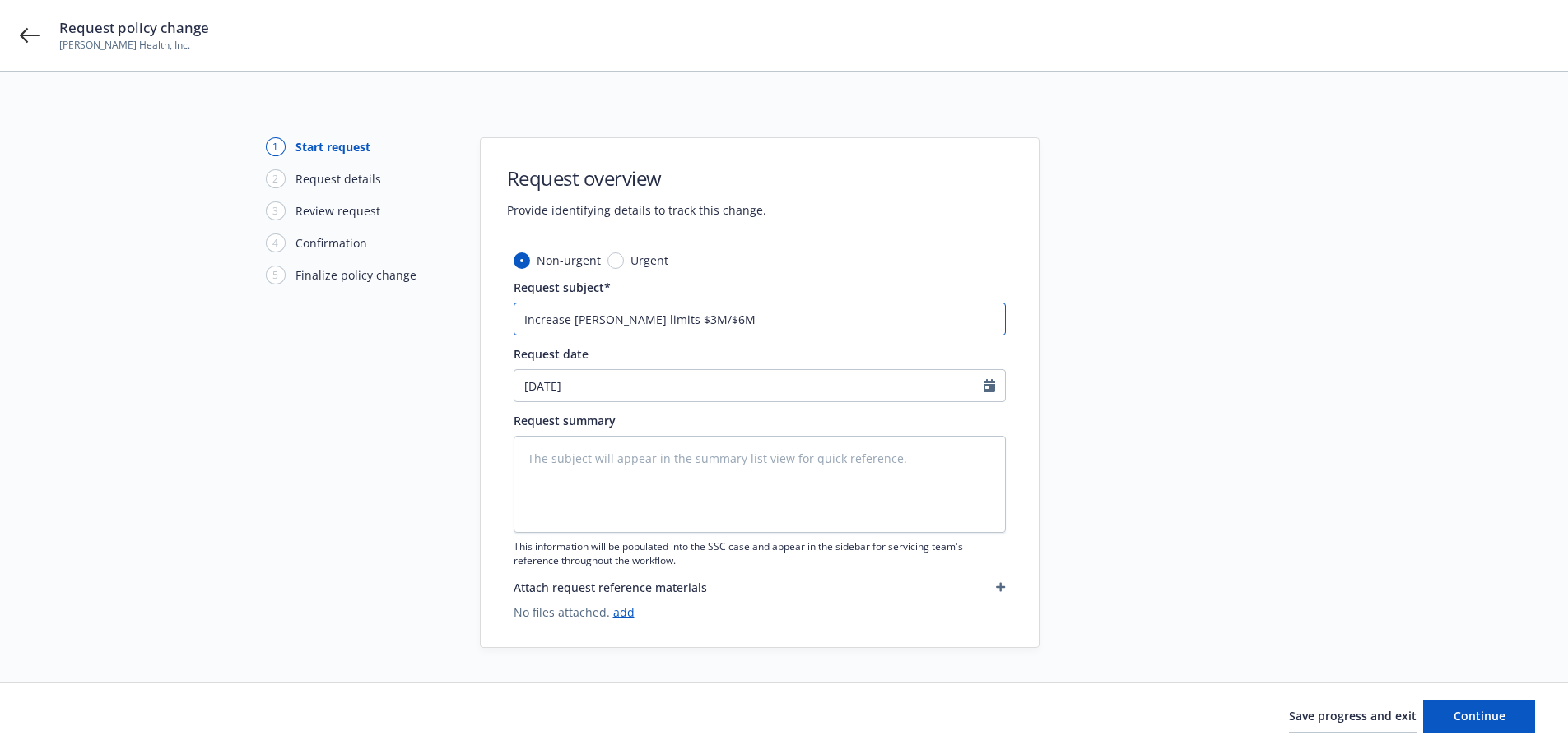
type textarea "x"
type input "Increase [PERSON_NAME] limits t$3M/$6M"
type textarea "x"
type input "Increase [PERSON_NAME] limits to$3M/$6M"
type textarea "x"
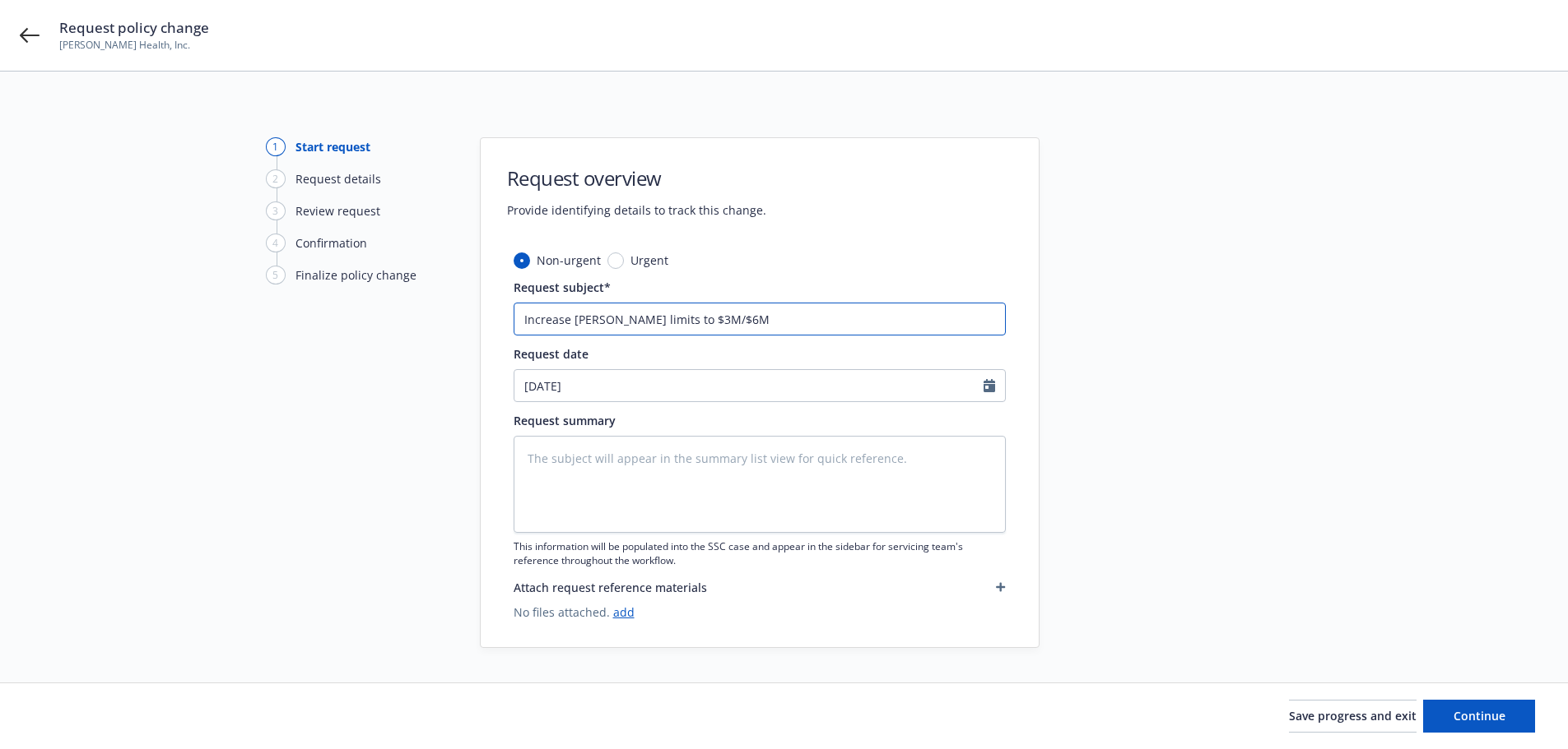
drag, startPoint x: 652, startPoint y: 317, endPoint x: 498, endPoint y: 319, distance: 154.0
click at [498, 319] on div "Non-urgent Urgent Request subject* Increase [PERSON_NAME] limits to $3M/$6M Req…" at bounding box center [759, 449] width 558 height 395
type input "Increase [PERSON_NAME] limits to $3M/$6M"
click at [550, 447] on textarea at bounding box center [759, 485] width 492 height 97
paste textarea "Increase [PERSON_NAME] limits to $3M/$6M"
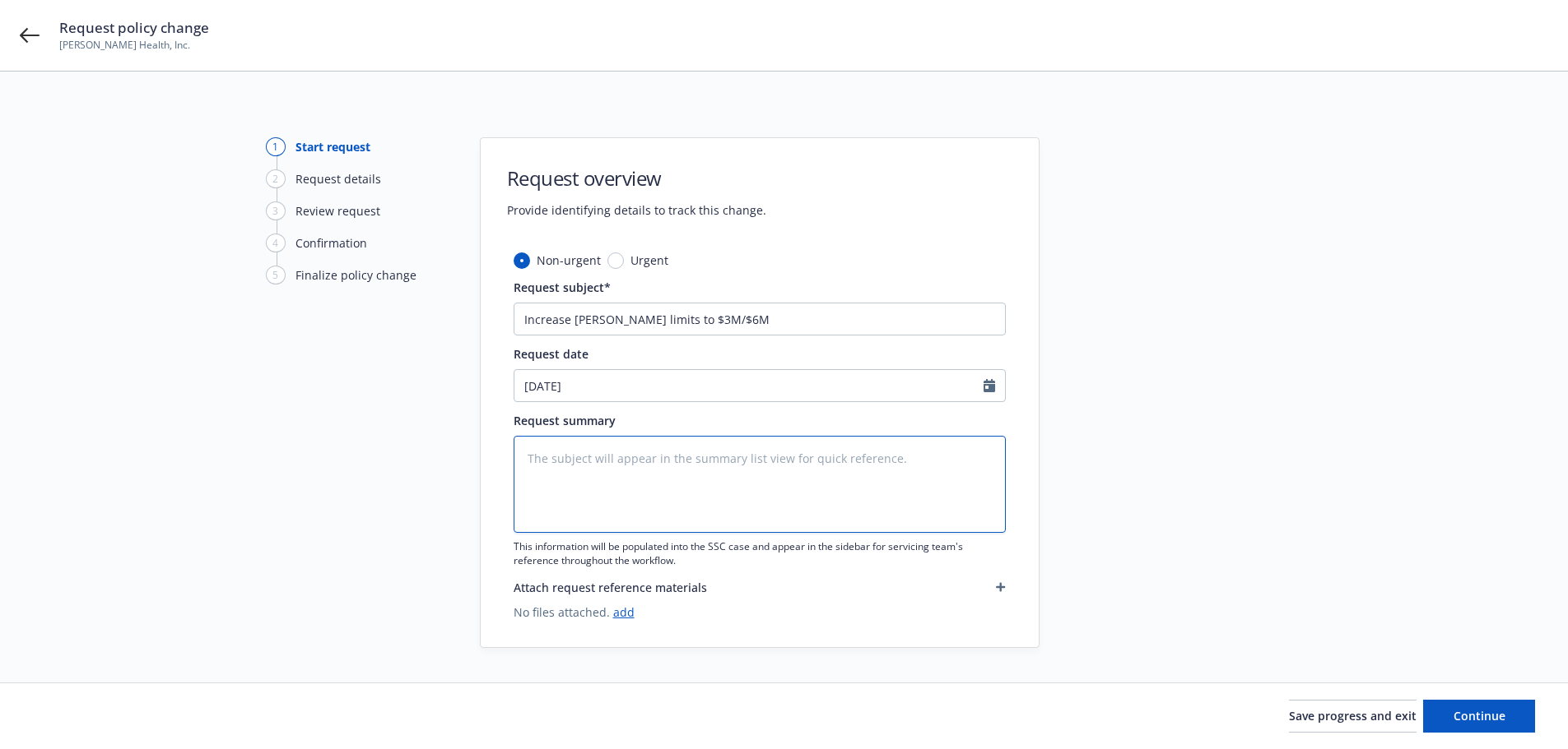
type textarea "x"
type textarea "Increase [PERSON_NAME] limits to $3M/$6M"
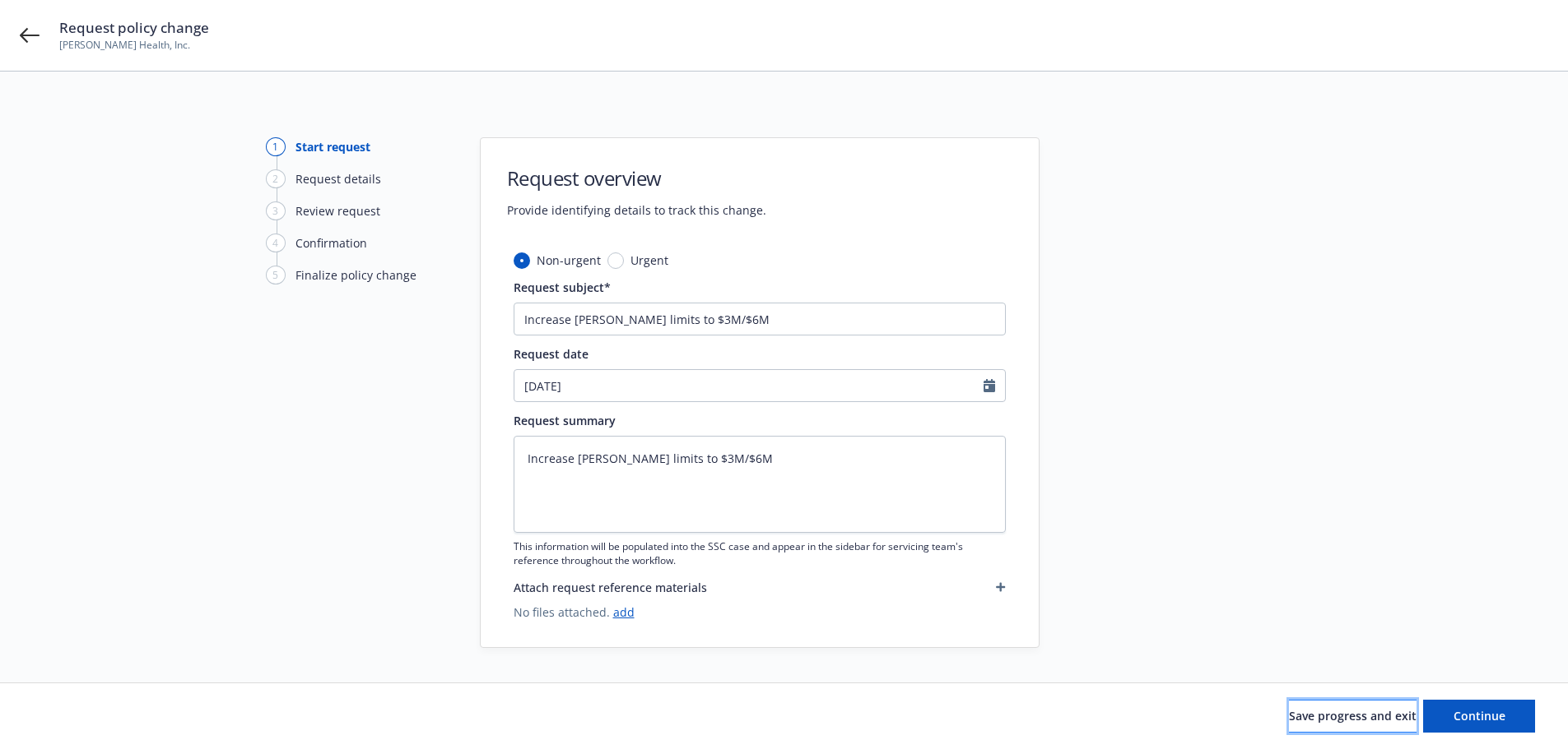
click at [1322, 710] on span "Save progress and exit" at bounding box center [1352, 716] width 127 height 16
type textarea "x"
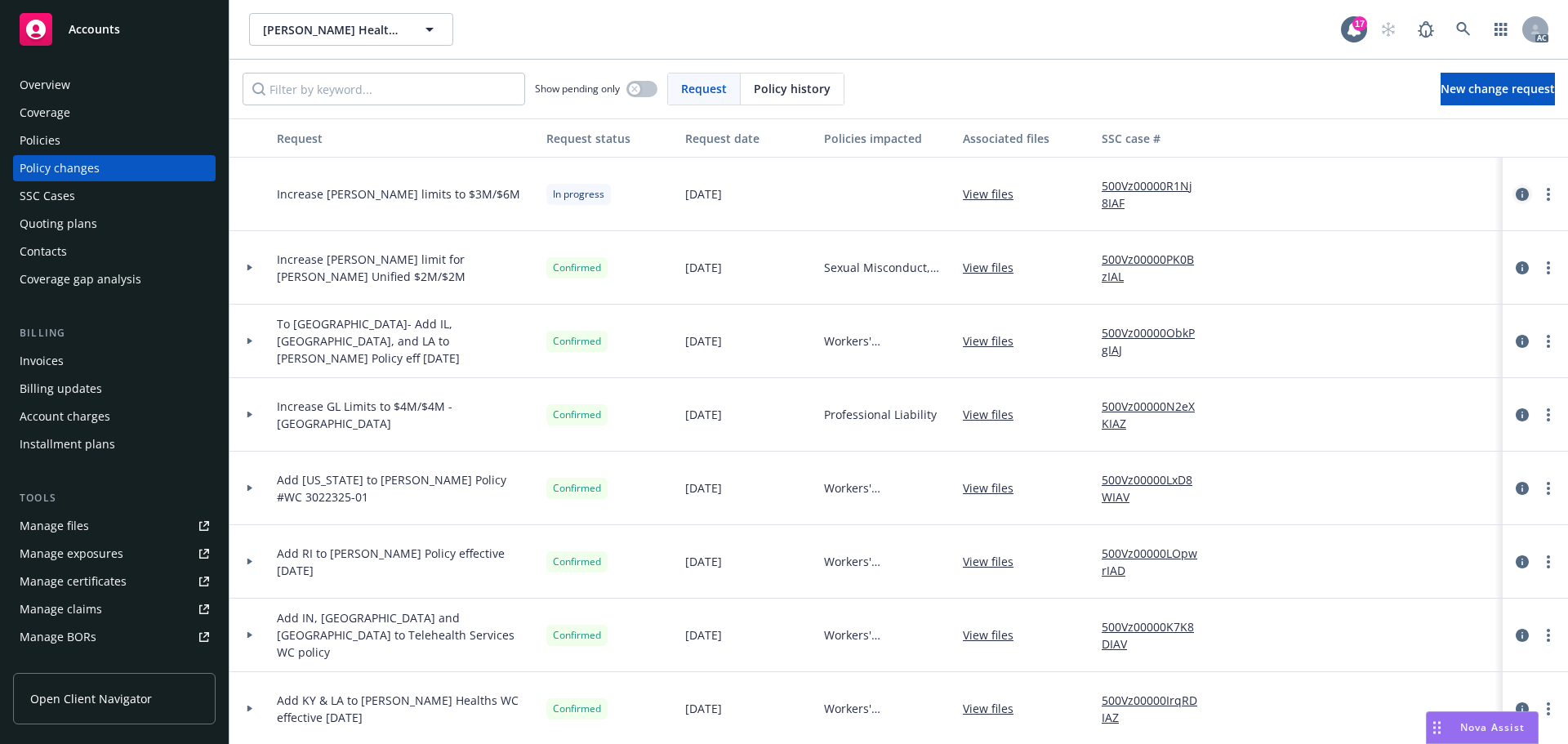
click at [1516, 194] on icon "circleInformation" at bounding box center [1523, 195] width 14 height 14
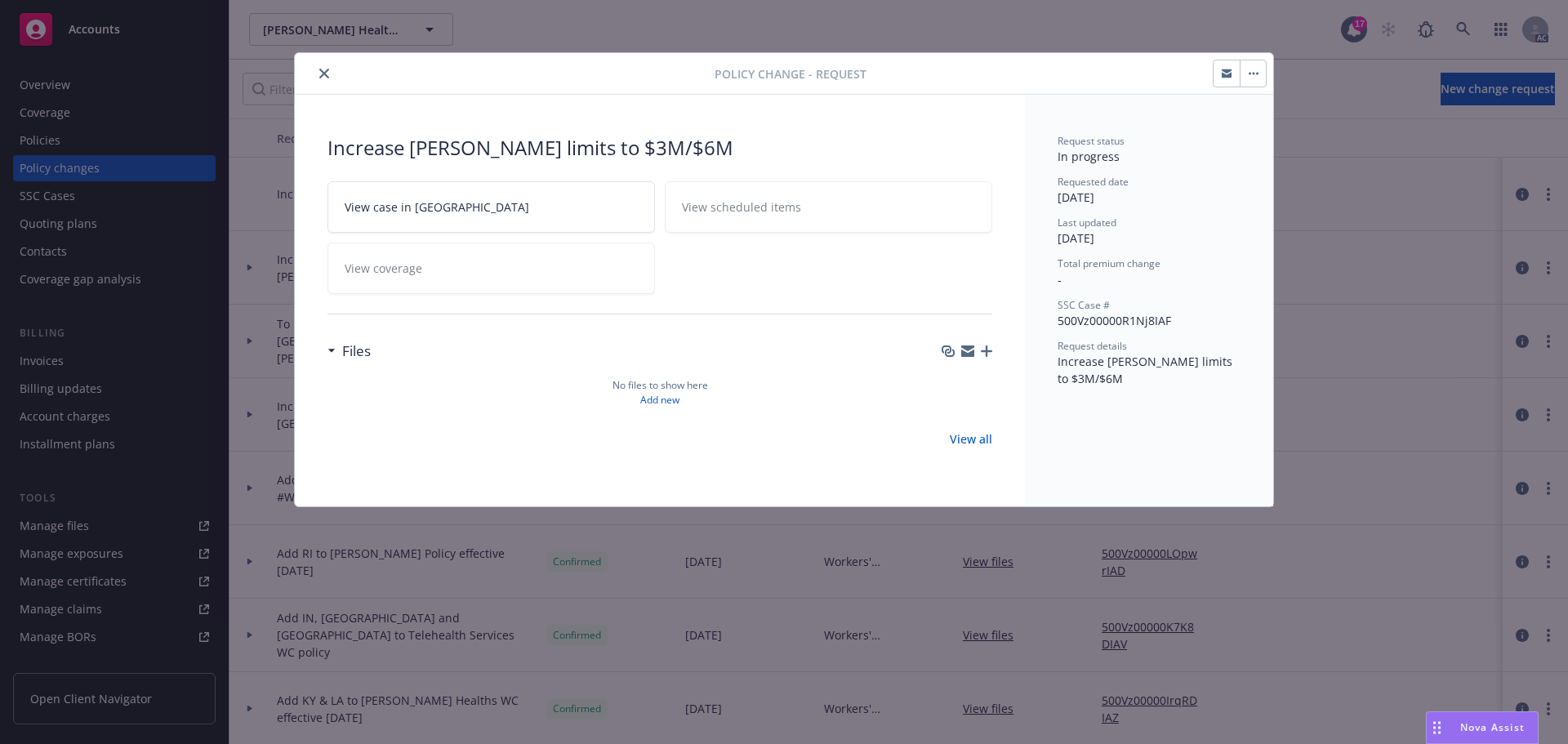
click at [972, 350] on icon "button" at bounding box center [968, 351] width 14 height 14
click at [325, 72] on icon "close" at bounding box center [324, 73] width 10 height 10
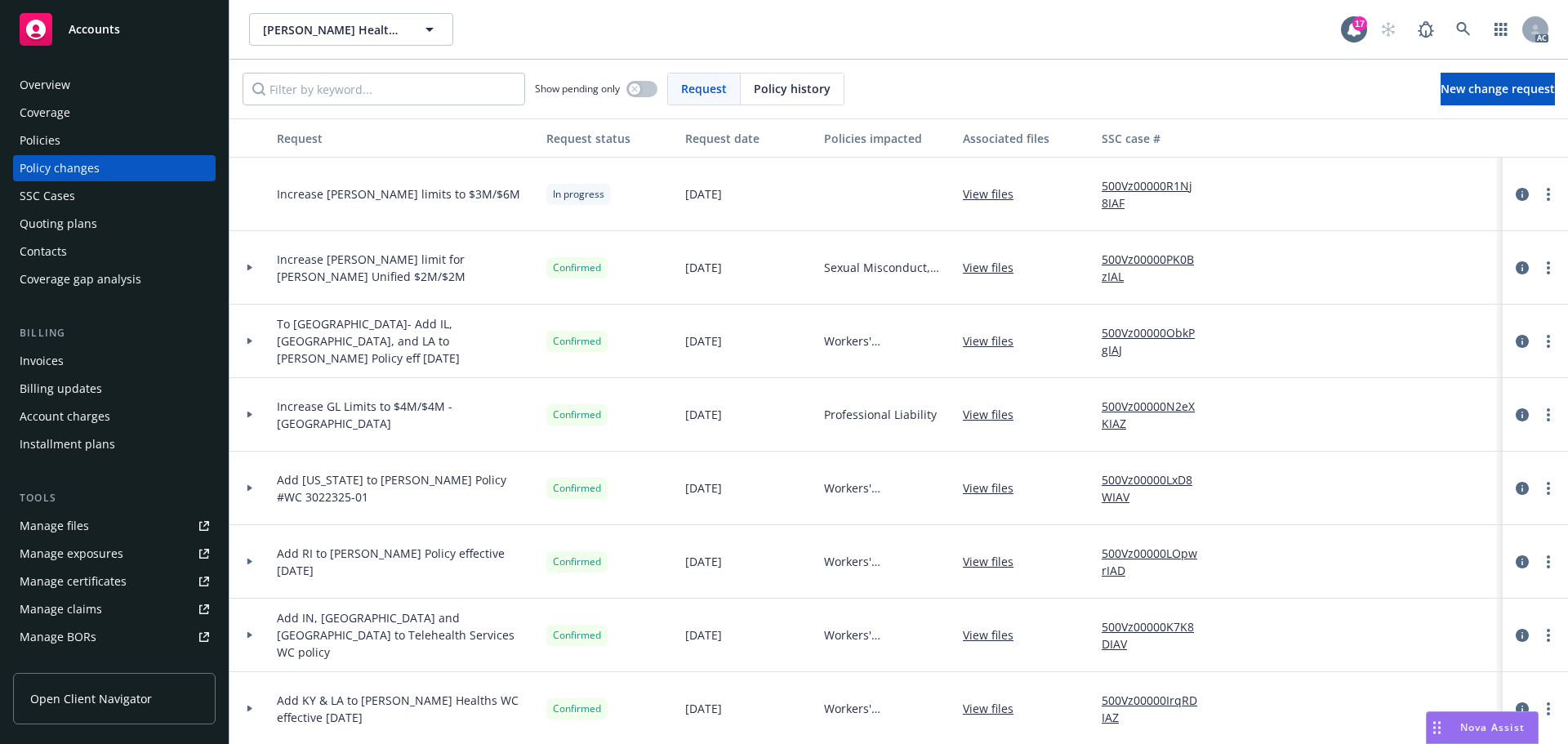
click at [94, 28] on span "Accounts" at bounding box center [94, 30] width 51 height 14
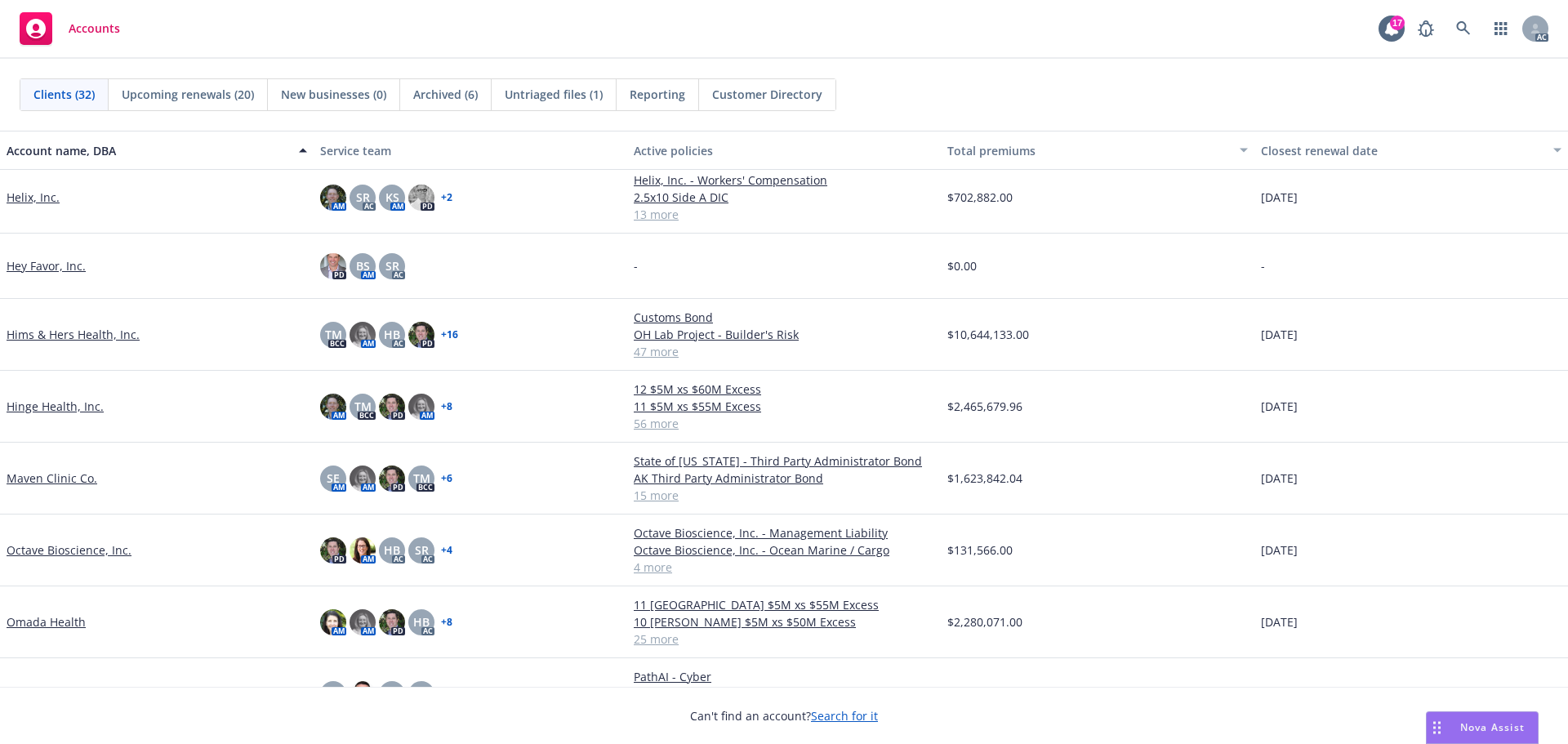
scroll to position [817, 0]
click at [56, 402] on link "Hinge Health, Inc." at bounding box center [55, 405] width 97 height 17
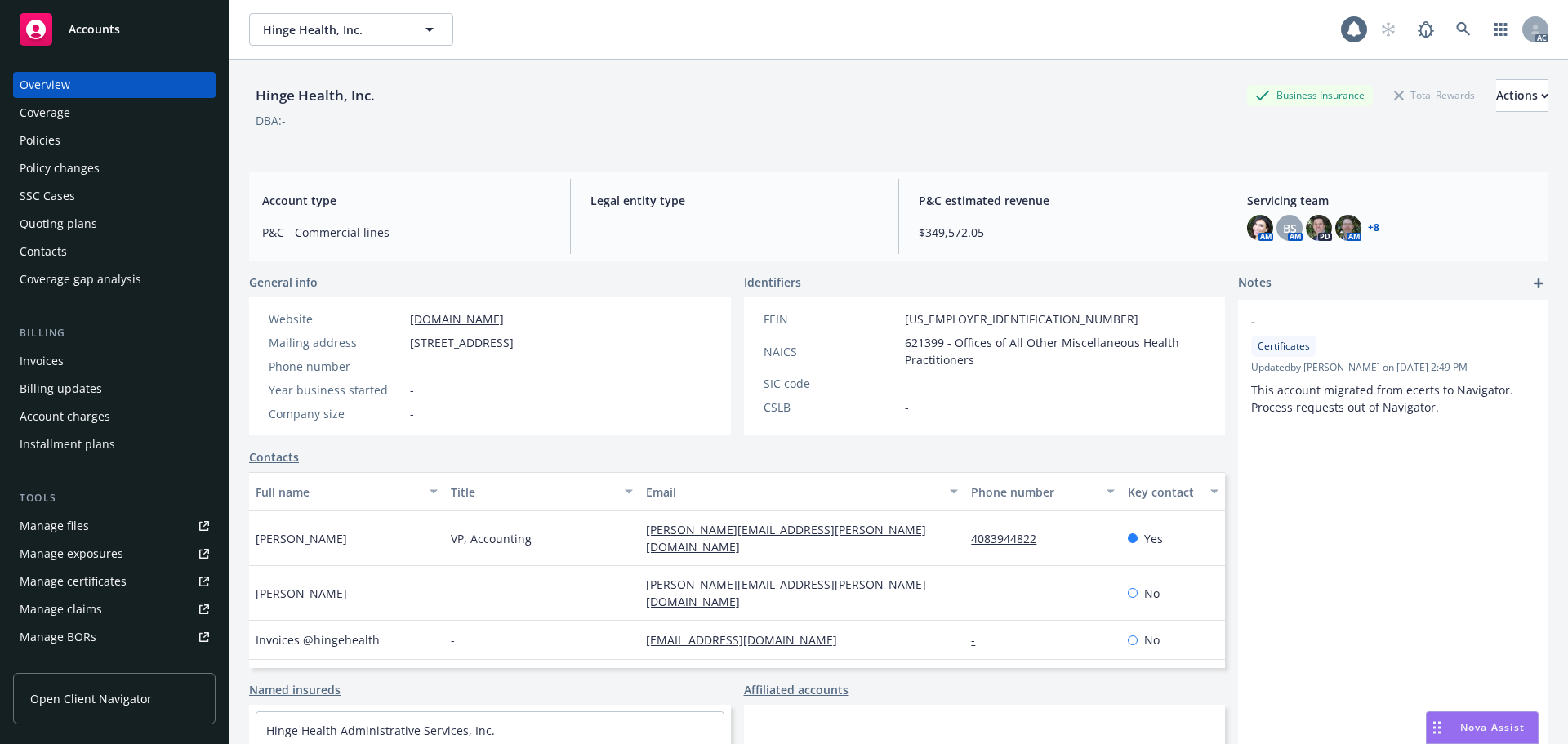
click at [32, 138] on div "Policies" at bounding box center [40, 140] width 41 height 26
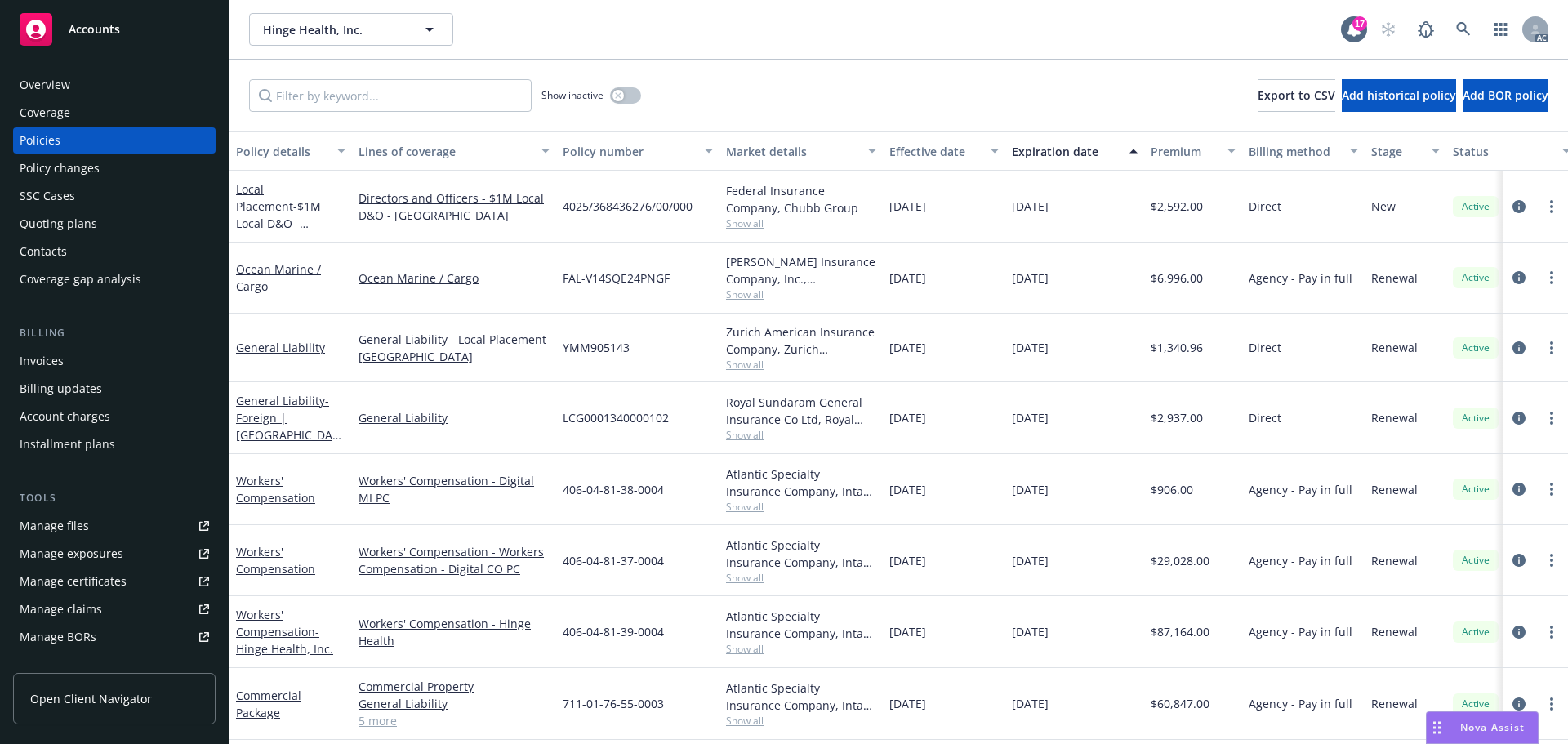
click at [71, 76] on div "Overview" at bounding box center [114, 85] width 189 height 26
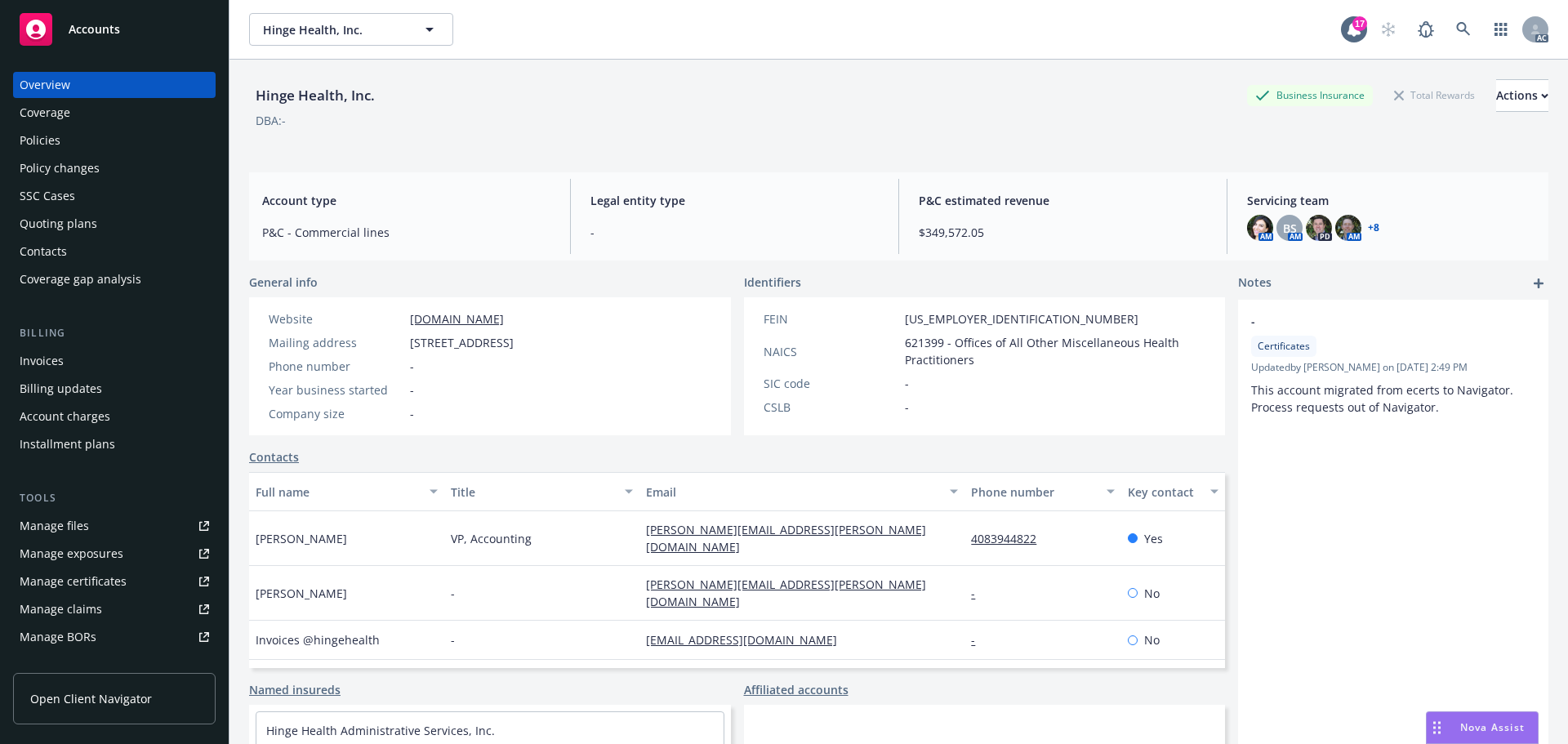
click at [48, 141] on div "Policies" at bounding box center [40, 140] width 41 height 26
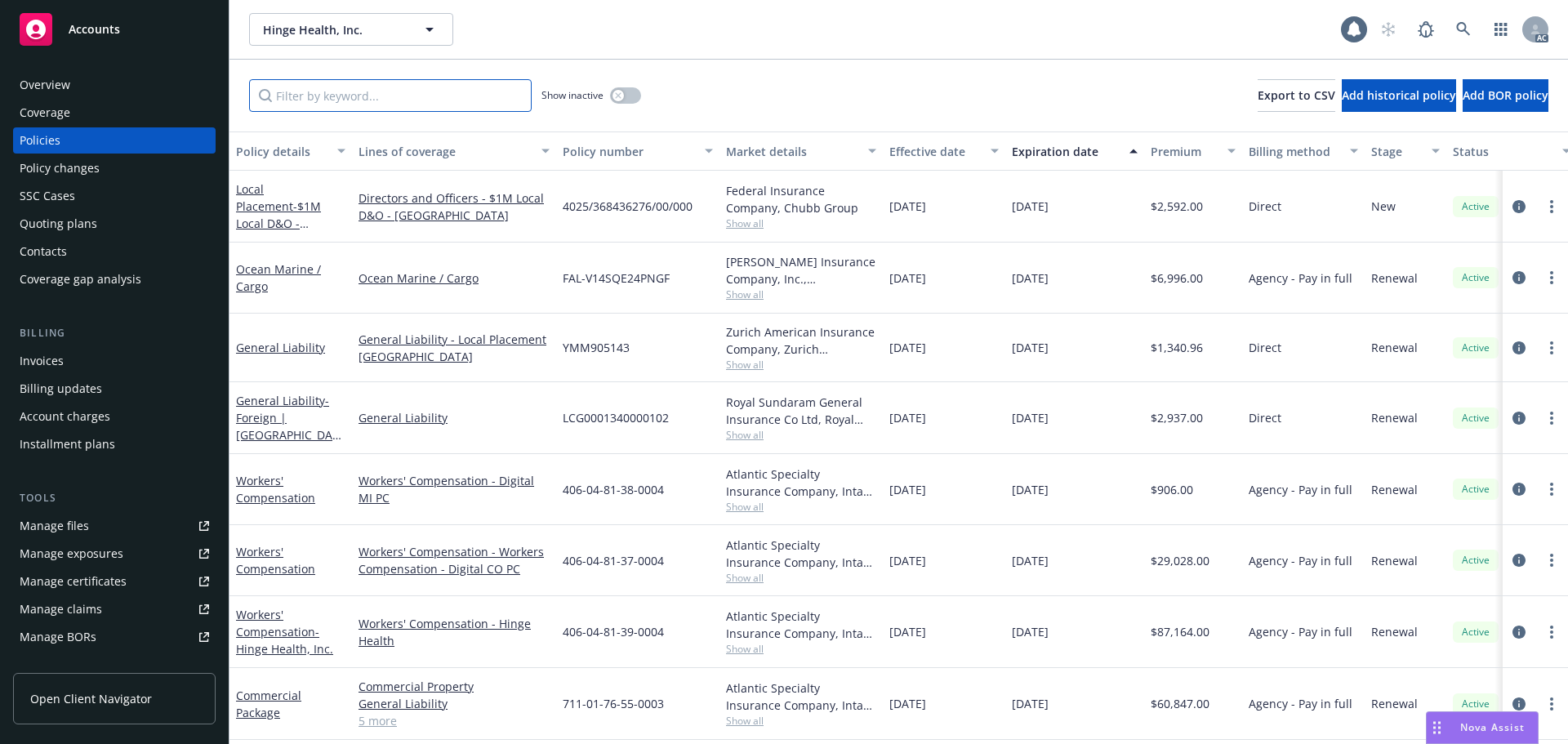
click at [364, 105] on input "Filter by keyword..." at bounding box center [390, 96] width 283 height 33
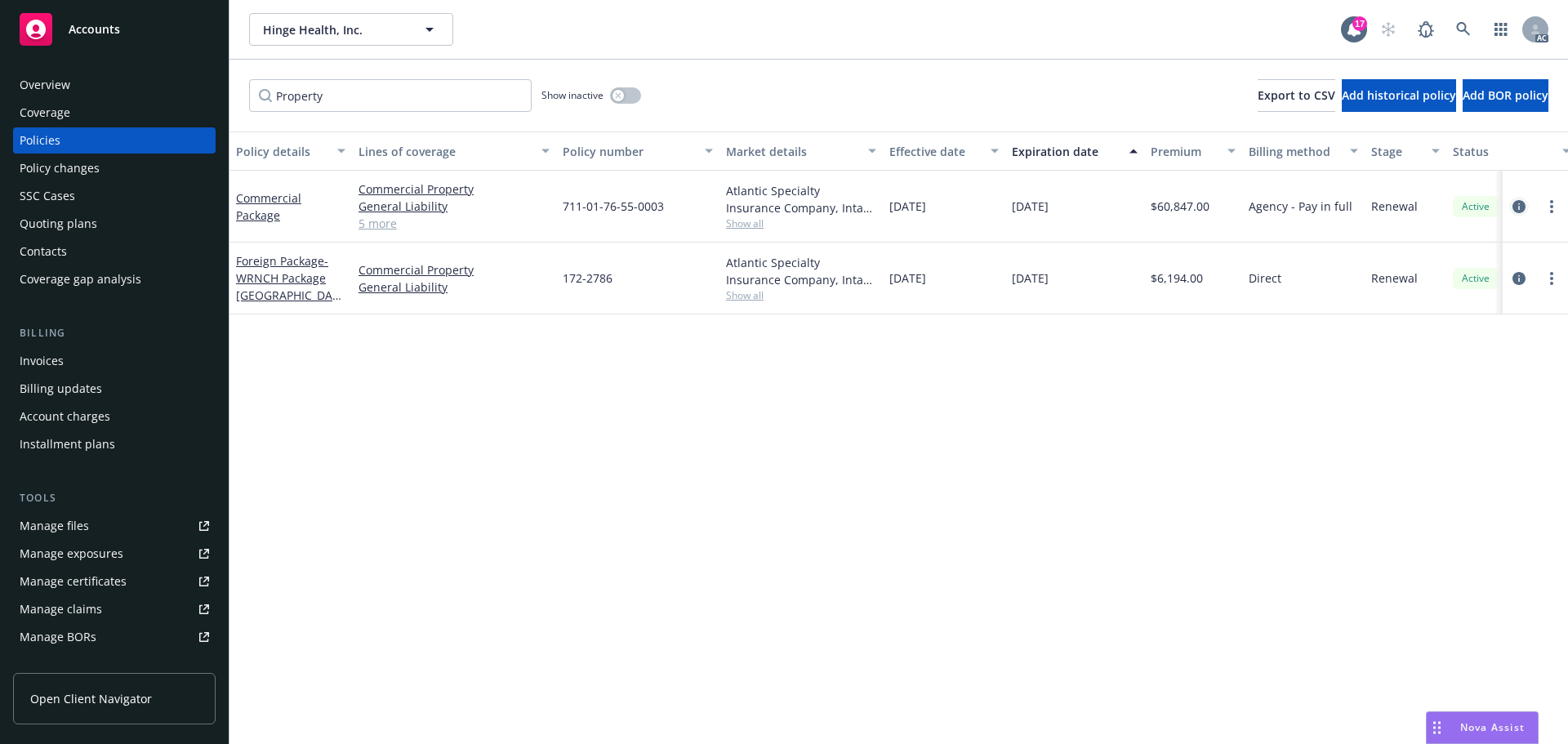
click at [1521, 205] on icon "circleInformation" at bounding box center [1520, 207] width 14 height 14
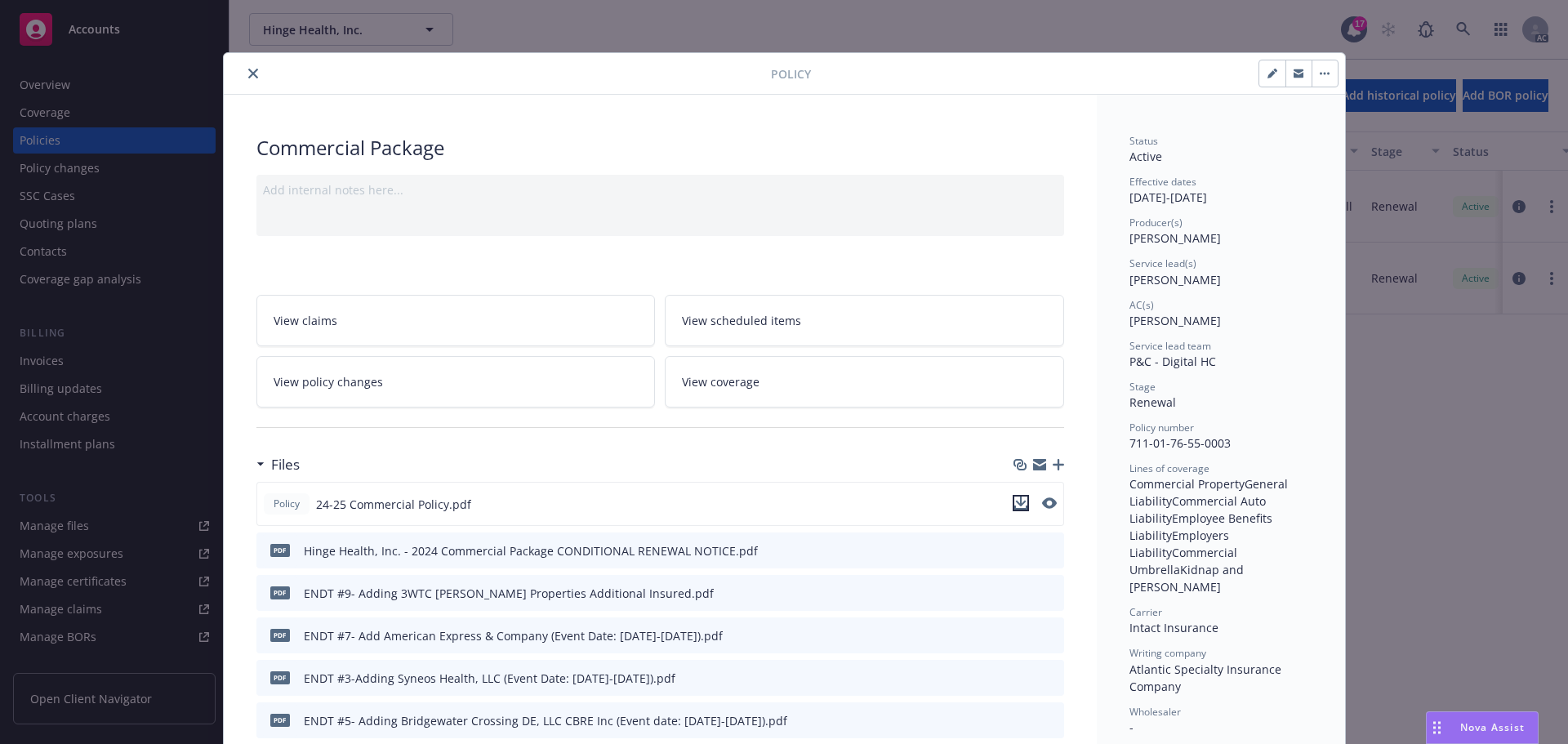
click at [1014, 504] on icon "download file" at bounding box center [1021, 504] width 14 height 14
click at [248, 71] on icon "close" at bounding box center [253, 73] width 10 height 10
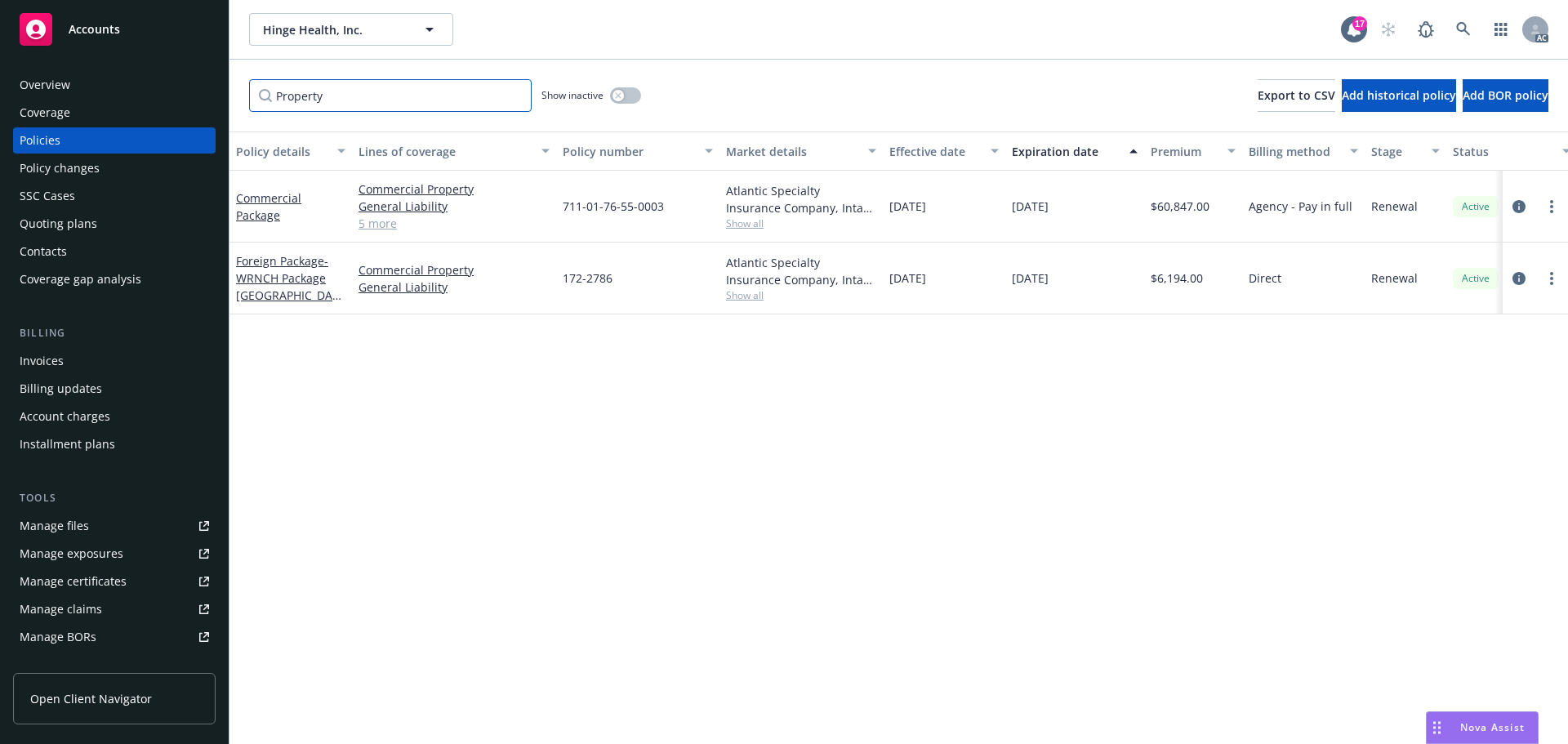
drag, startPoint x: 351, startPoint y: 94, endPoint x: 230, endPoint y: 89, distance: 121.1
click at [248, 93] on div "Property Show inactive Export to CSV Add historical policy Add BOR policy" at bounding box center [899, 96] width 1339 height 72
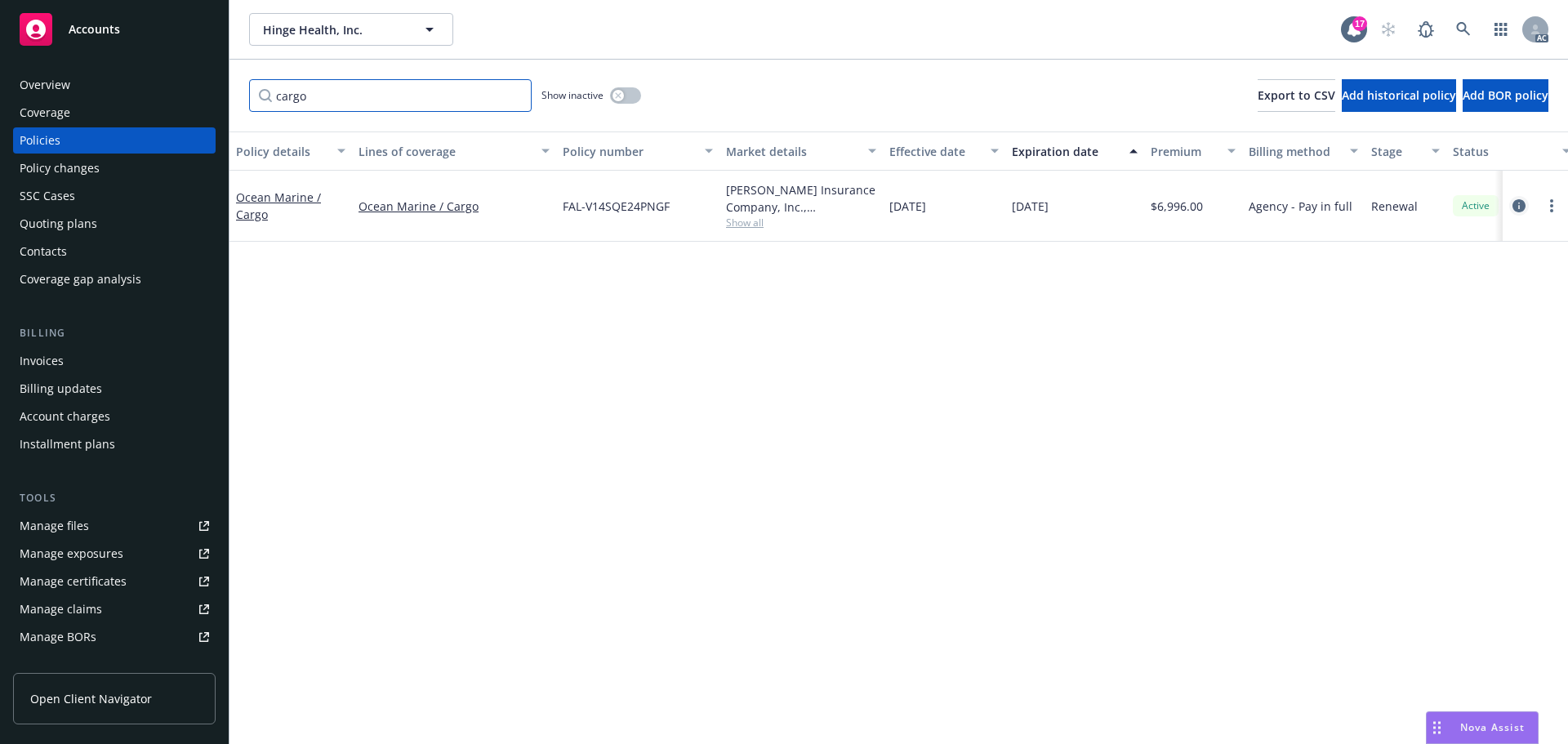
type input "cargo"
click at [1516, 208] on icon "circleInformation" at bounding box center [1520, 207] width 14 height 14
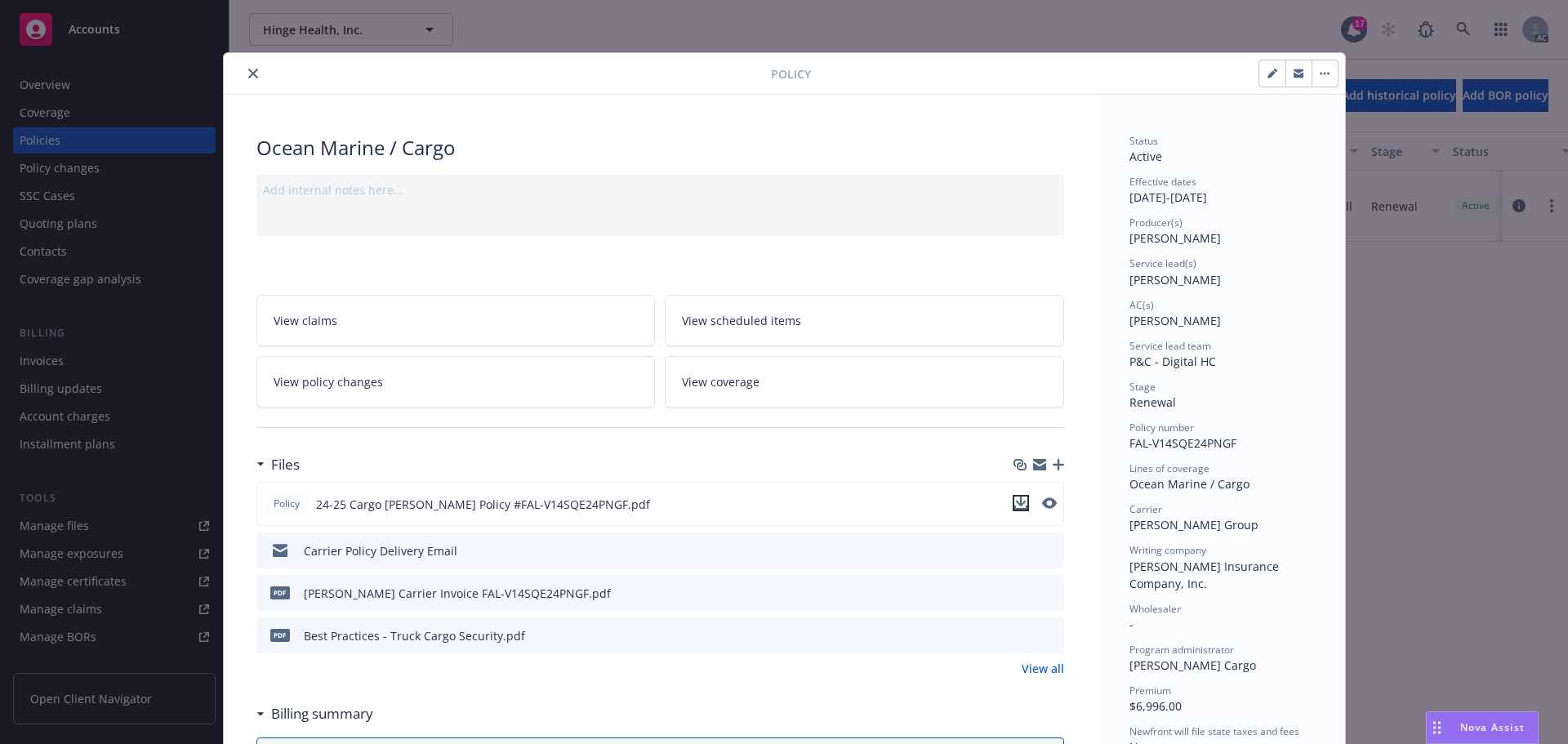
click at [1020, 505] on icon "download file" at bounding box center [1021, 504] width 14 height 14
click at [248, 71] on icon "close" at bounding box center [253, 73] width 10 height 10
